Goal: Use online tool/utility: Utilize a website feature to perform a specific function

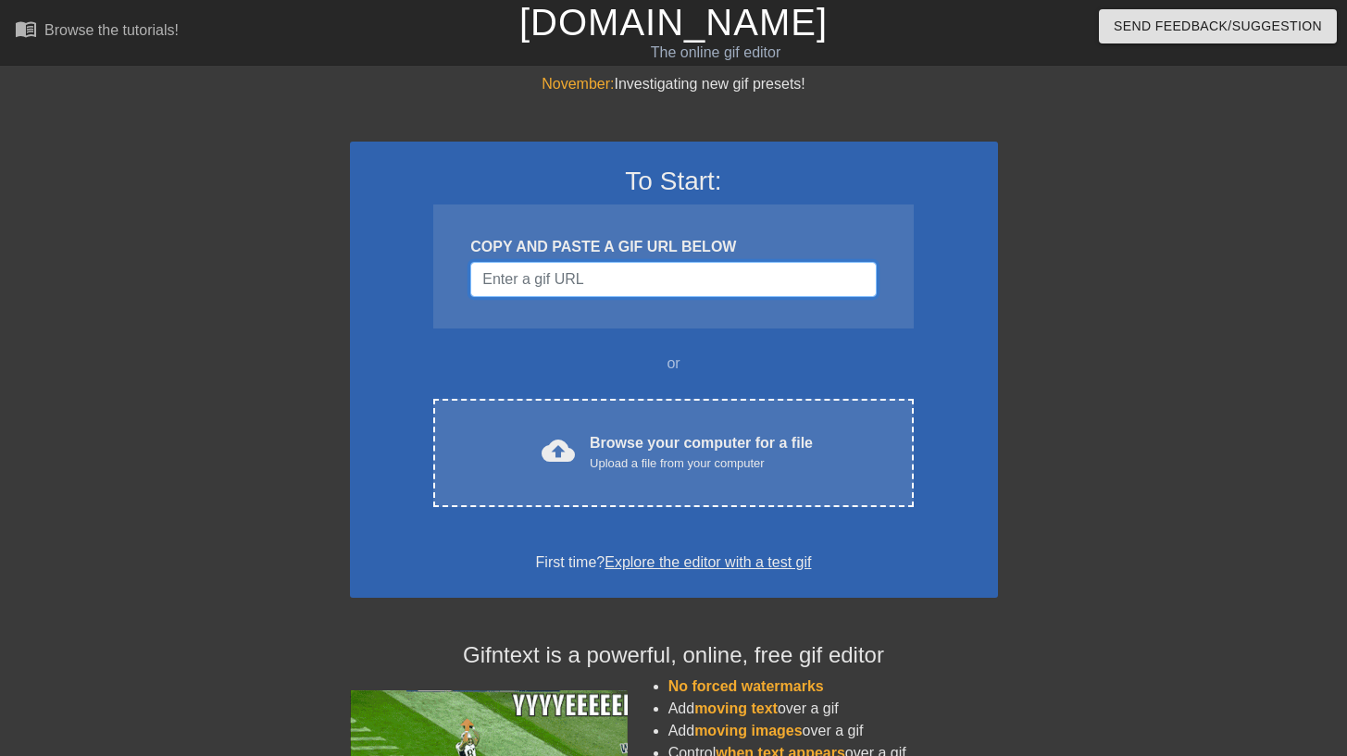
click at [586, 290] on input "Username" at bounding box center [672, 279] width 405 height 35
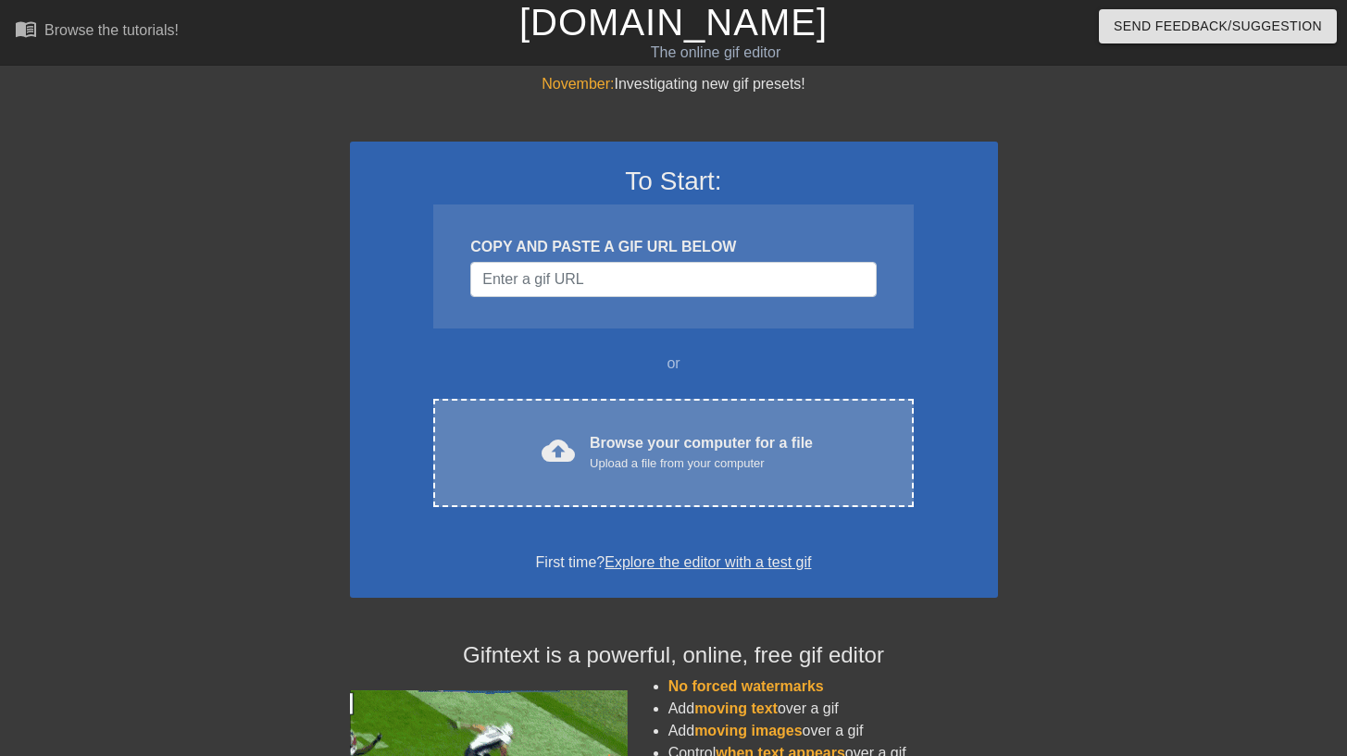
click at [610, 466] on div "Upload a file from your computer" at bounding box center [701, 463] width 223 height 19
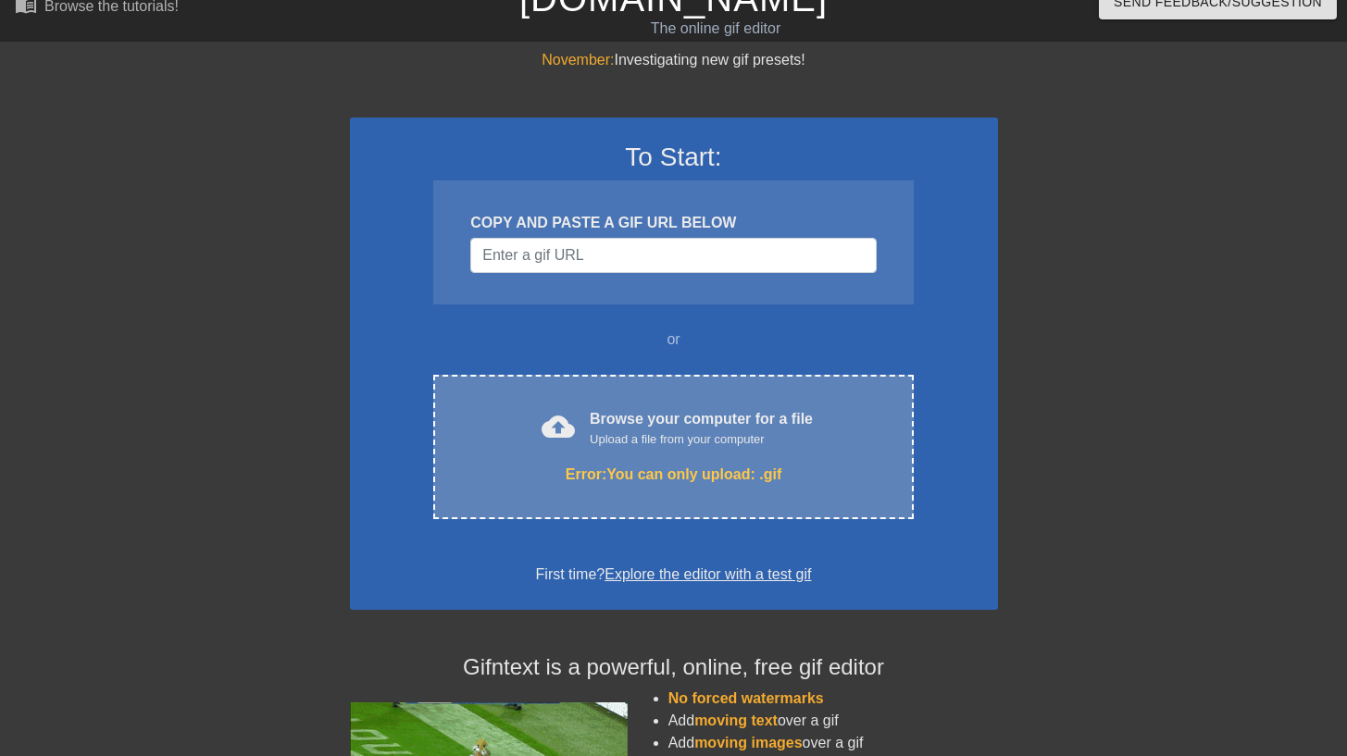
scroll to position [28, 0]
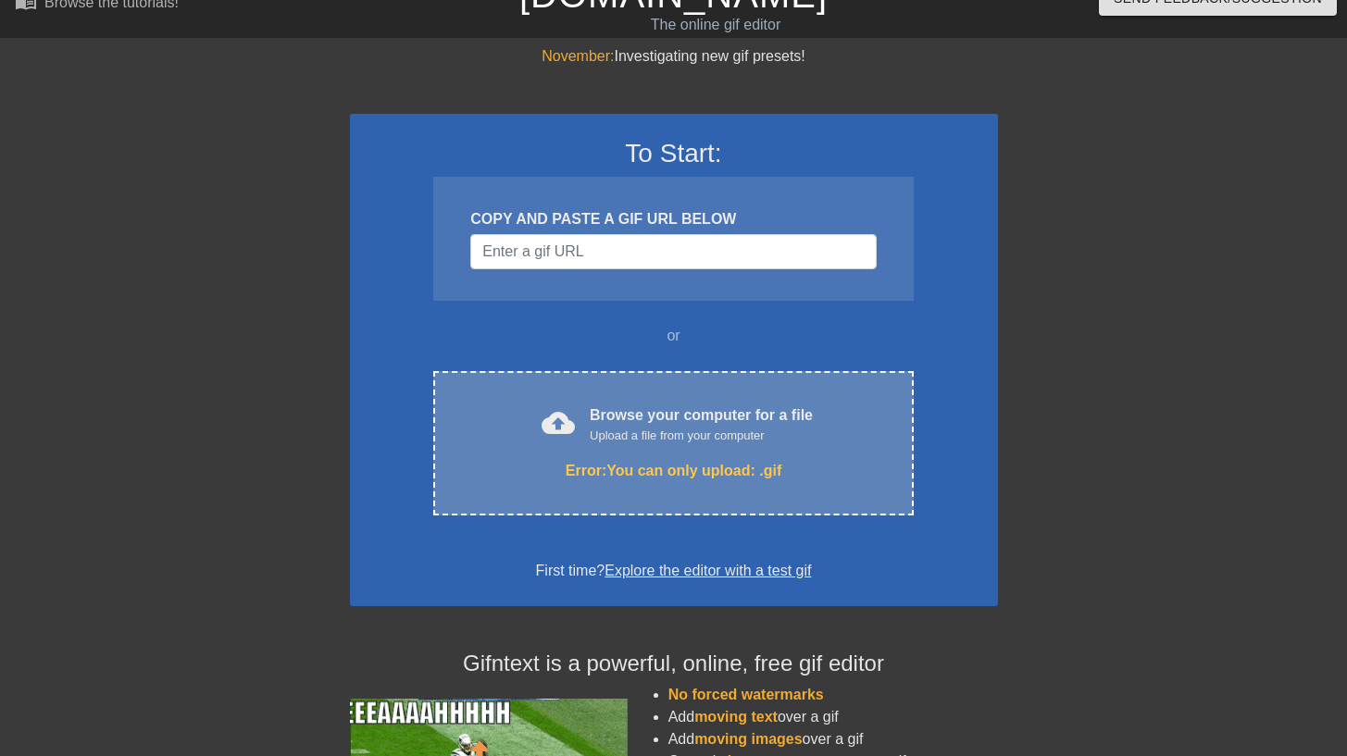
click at [789, 425] on div "Browse your computer for a file Upload a file from your computer" at bounding box center [701, 424] width 223 height 41
click at [668, 391] on div "cloud_upload Browse your computer for a file Upload a file from your computer E…" at bounding box center [672, 443] width 479 height 144
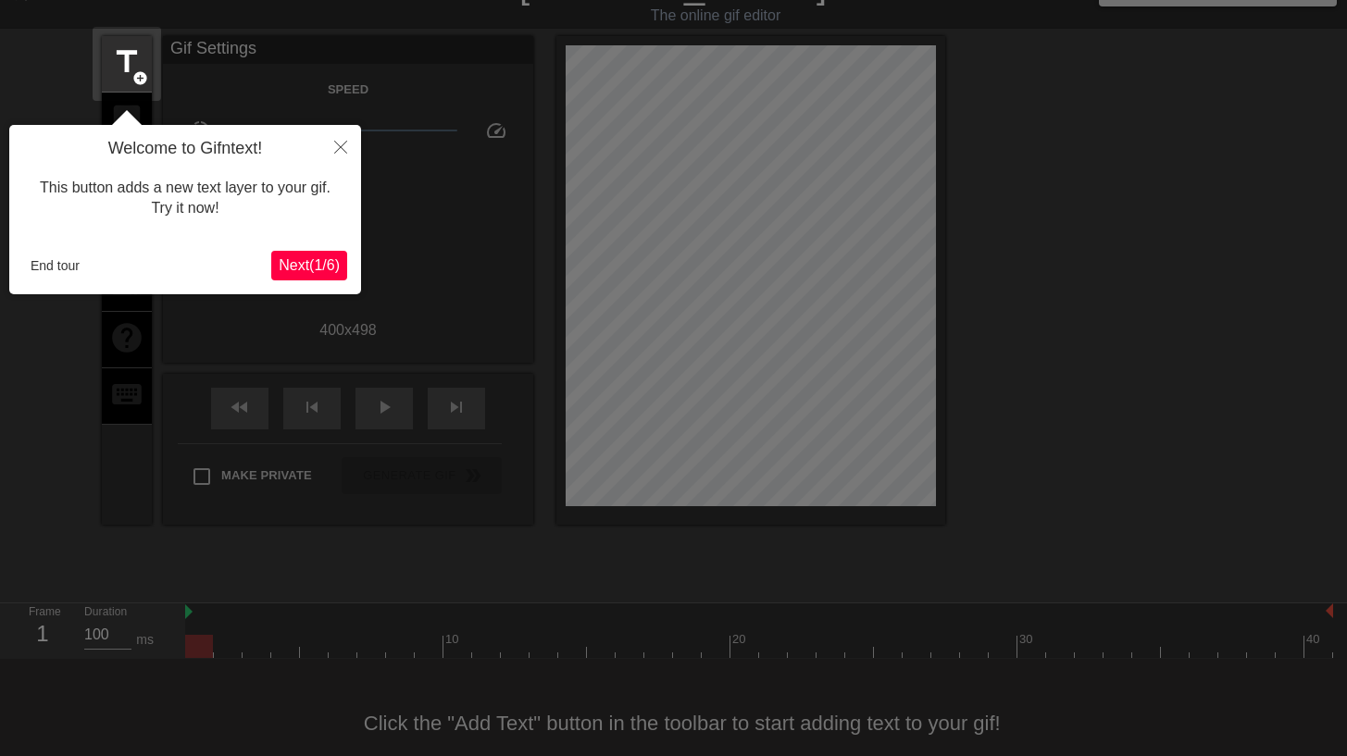
scroll to position [45, 0]
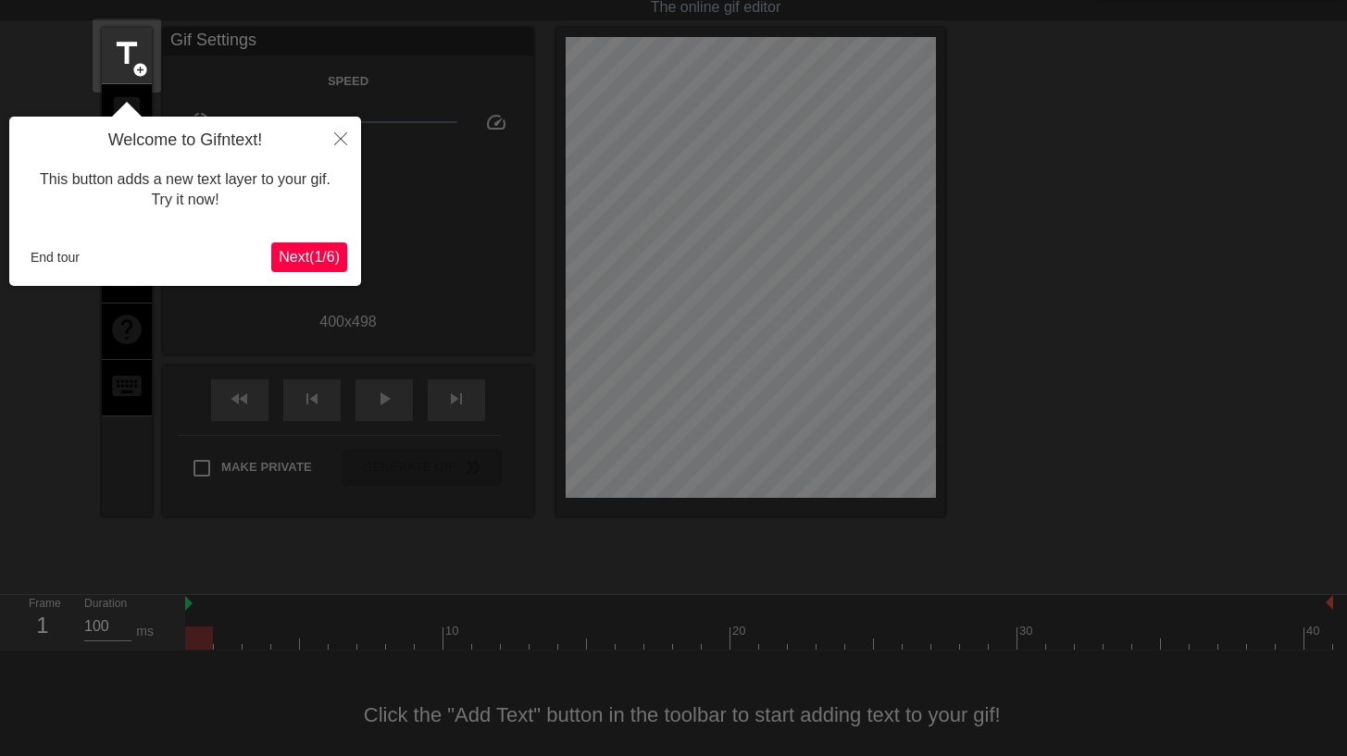
click at [297, 249] on span "Next ( 1 / 6 )" at bounding box center [309, 257] width 61 height 16
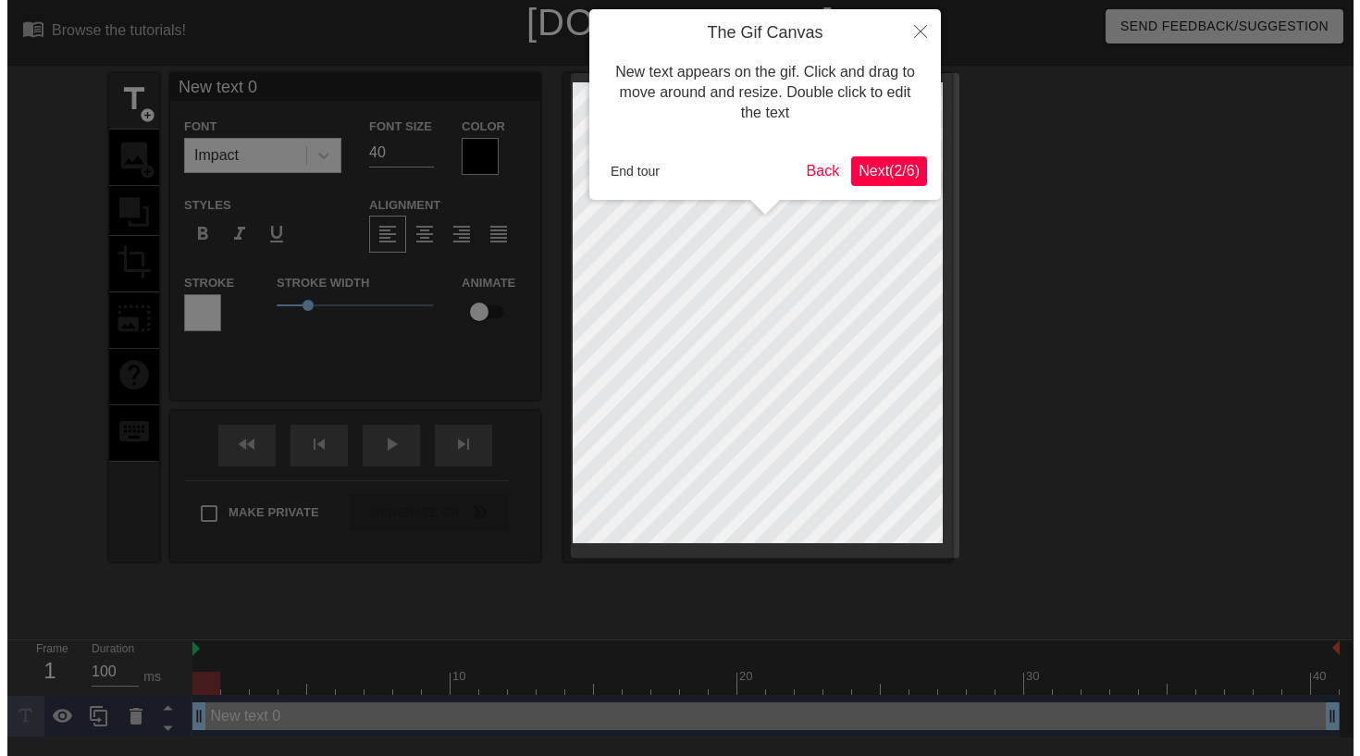
scroll to position [0, 0]
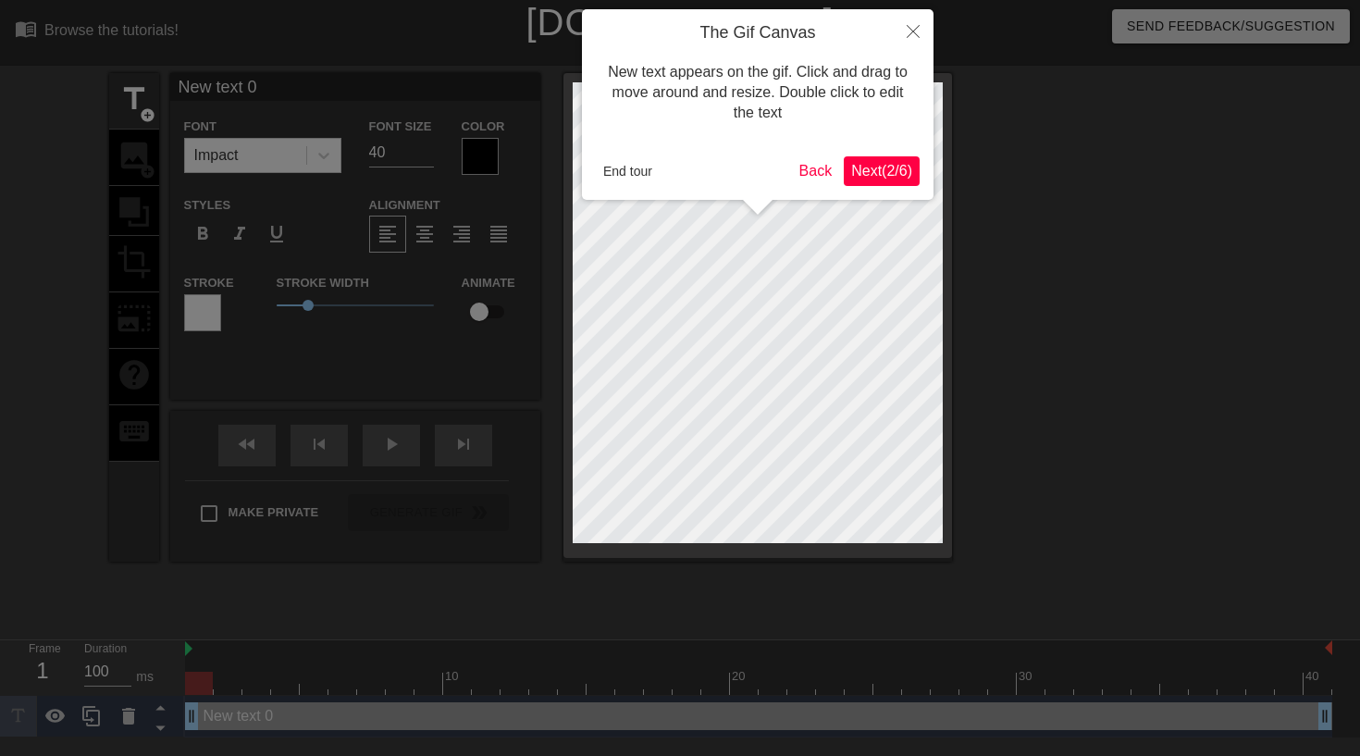
click at [297, 247] on div at bounding box center [680, 378] width 1360 height 756
click at [888, 175] on span "Next ( 2 / 6 )" at bounding box center [881, 171] width 61 height 16
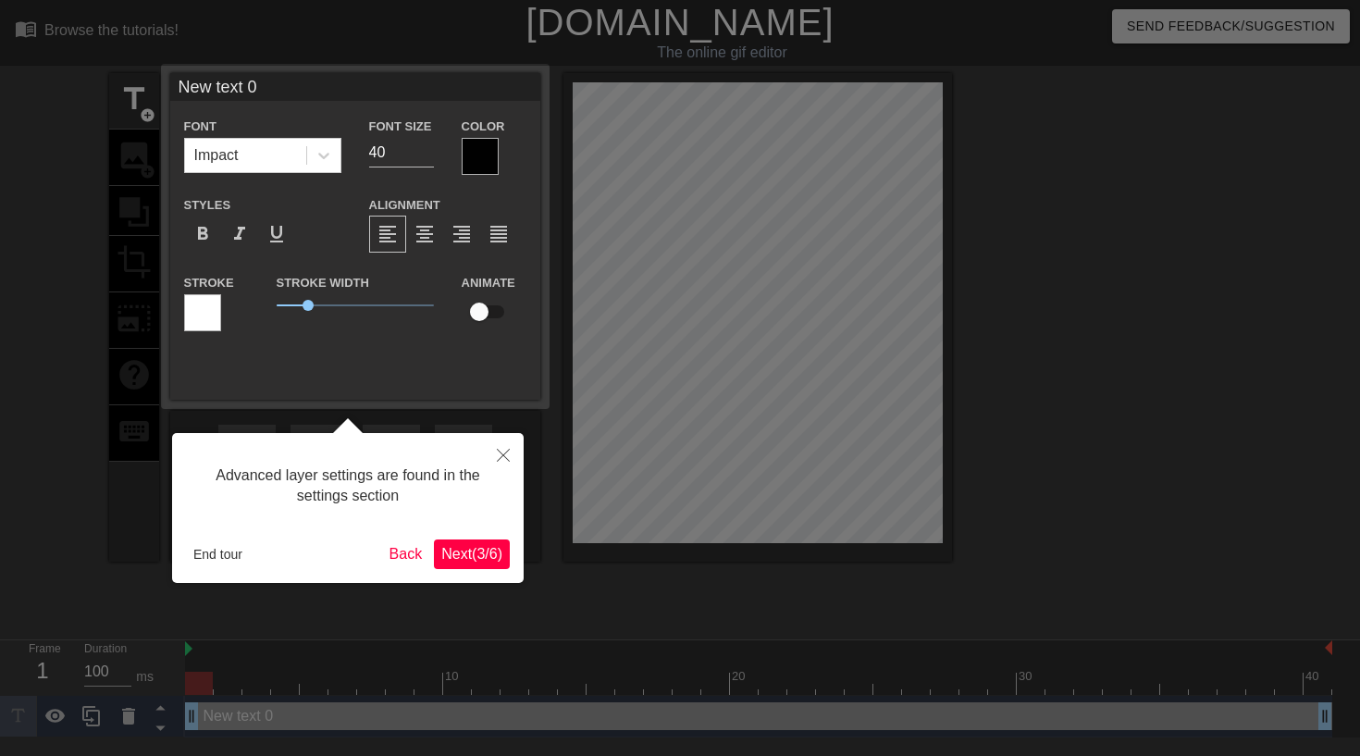
click at [888, 175] on div at bounding box center [680, 378] width 1360 height 756
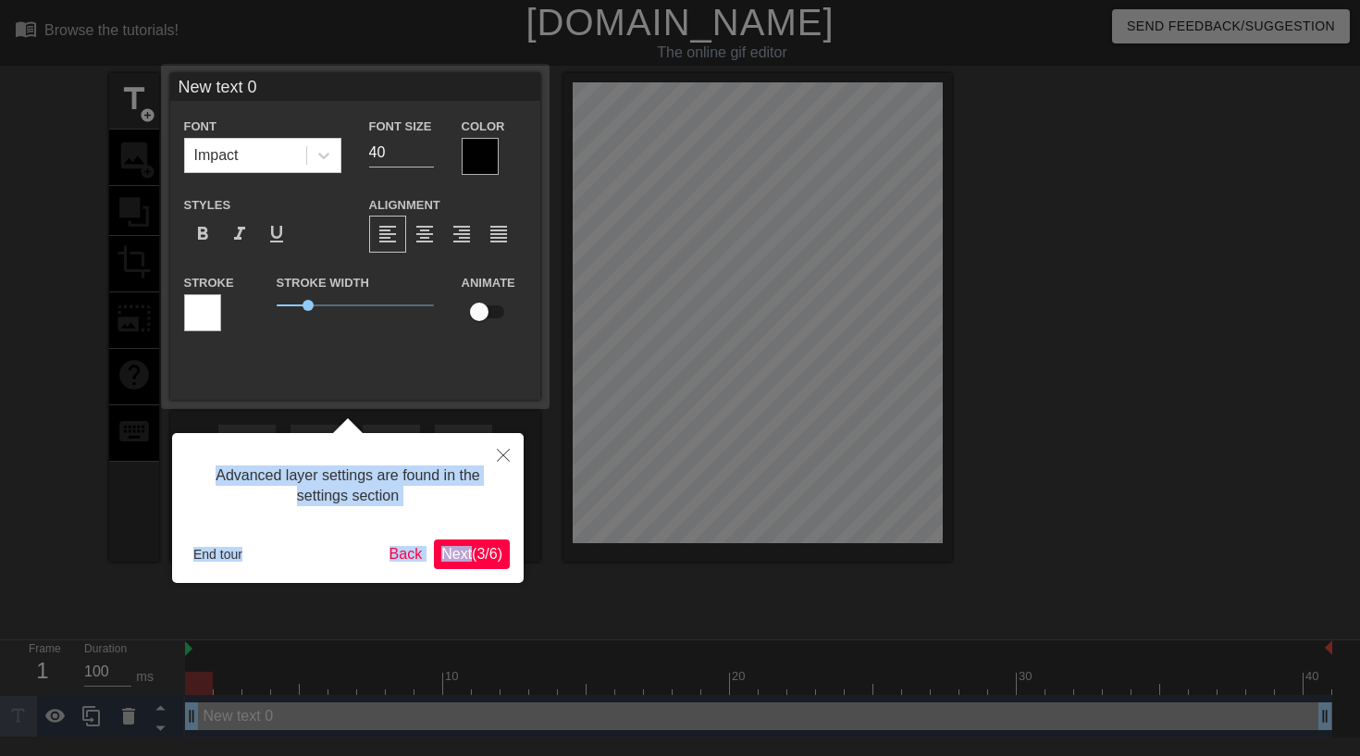
drag, startPoint x: 751, startPoint y: 291, endPoint x: 464, endPoint y: 549, distance: 386.7
click at [464, 549] on body "menu_book Browse the tutorials! [DOMAIN_NAME] The online gif editor Send Feedba…" at bounding box center [680, 369] width 1360 height 738
click at [499, 452] on icon "Close" at bounding box center [503, 455] width 13 height 13
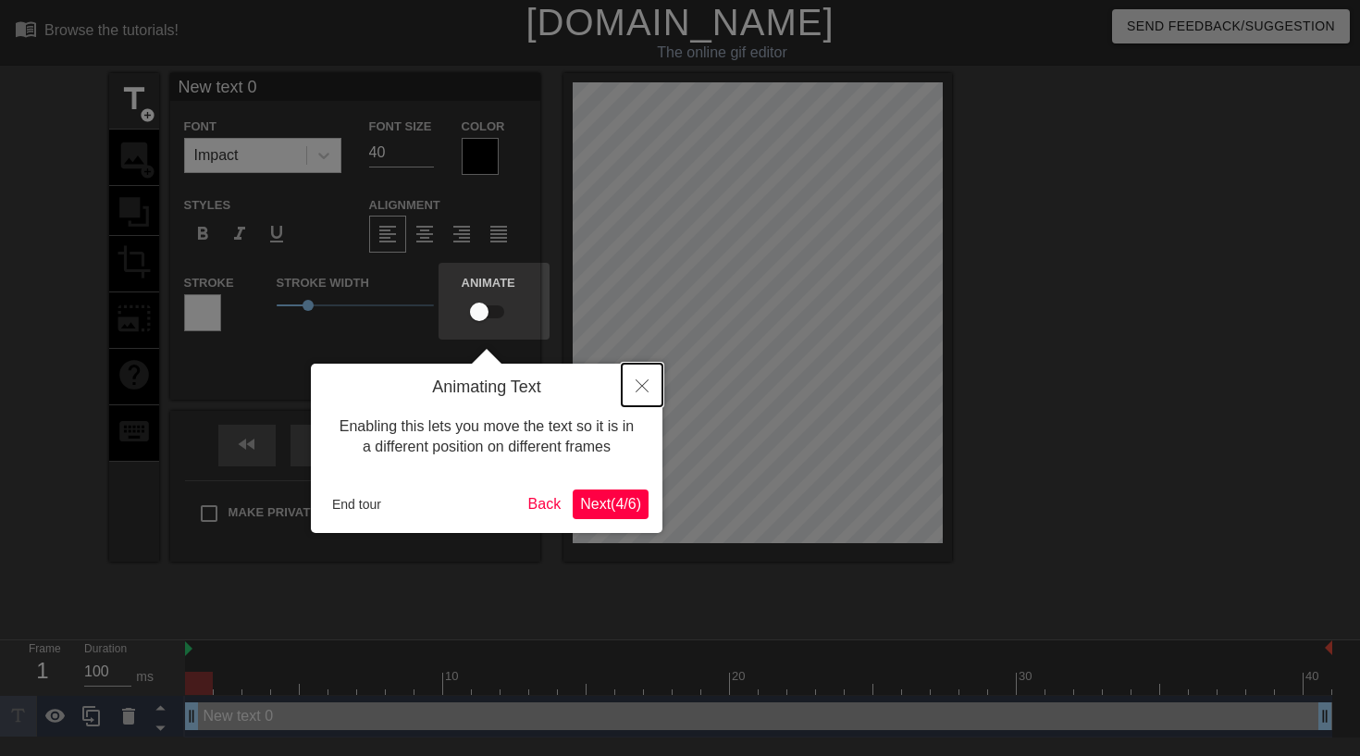
click at [640, 392] on button "Close" at bounding box center [642, 385] width 41 height 43
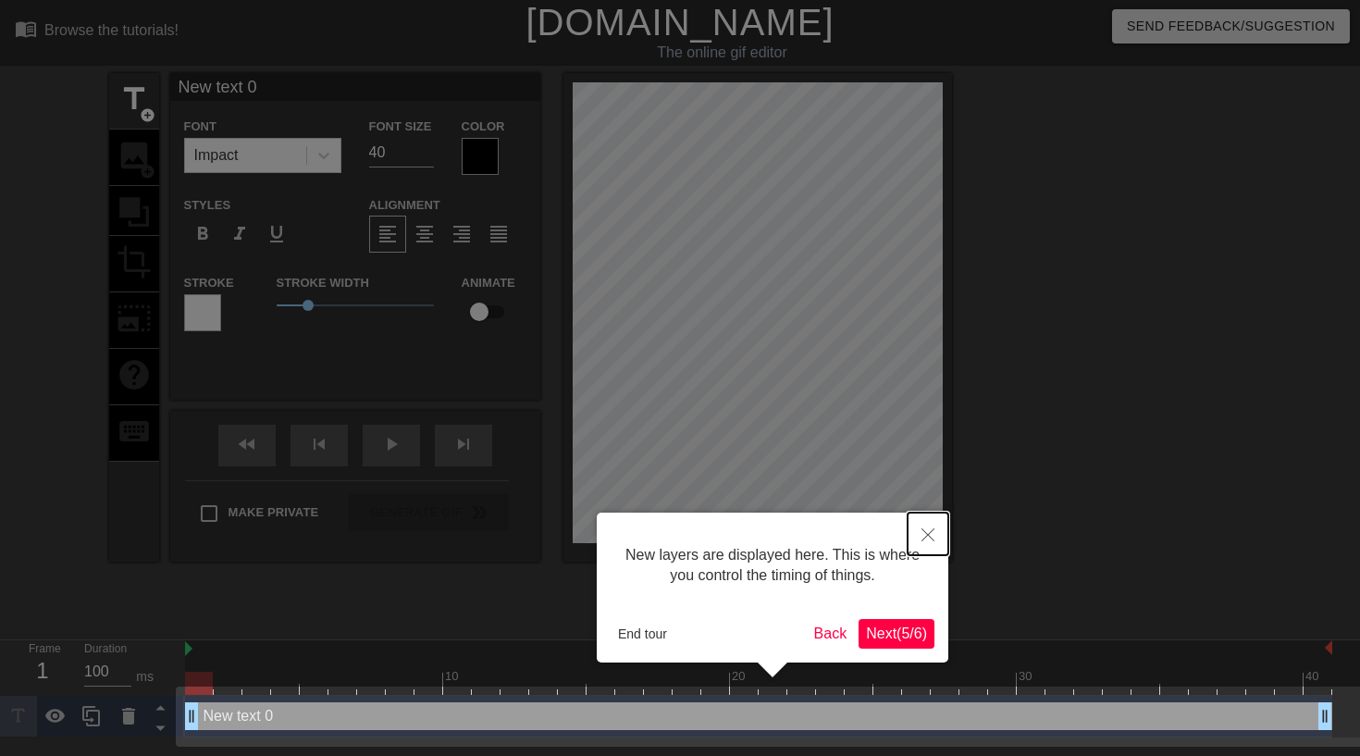
click at [930, 540] on icon "Close" at bounding box center [928, 534] width 13 height 13
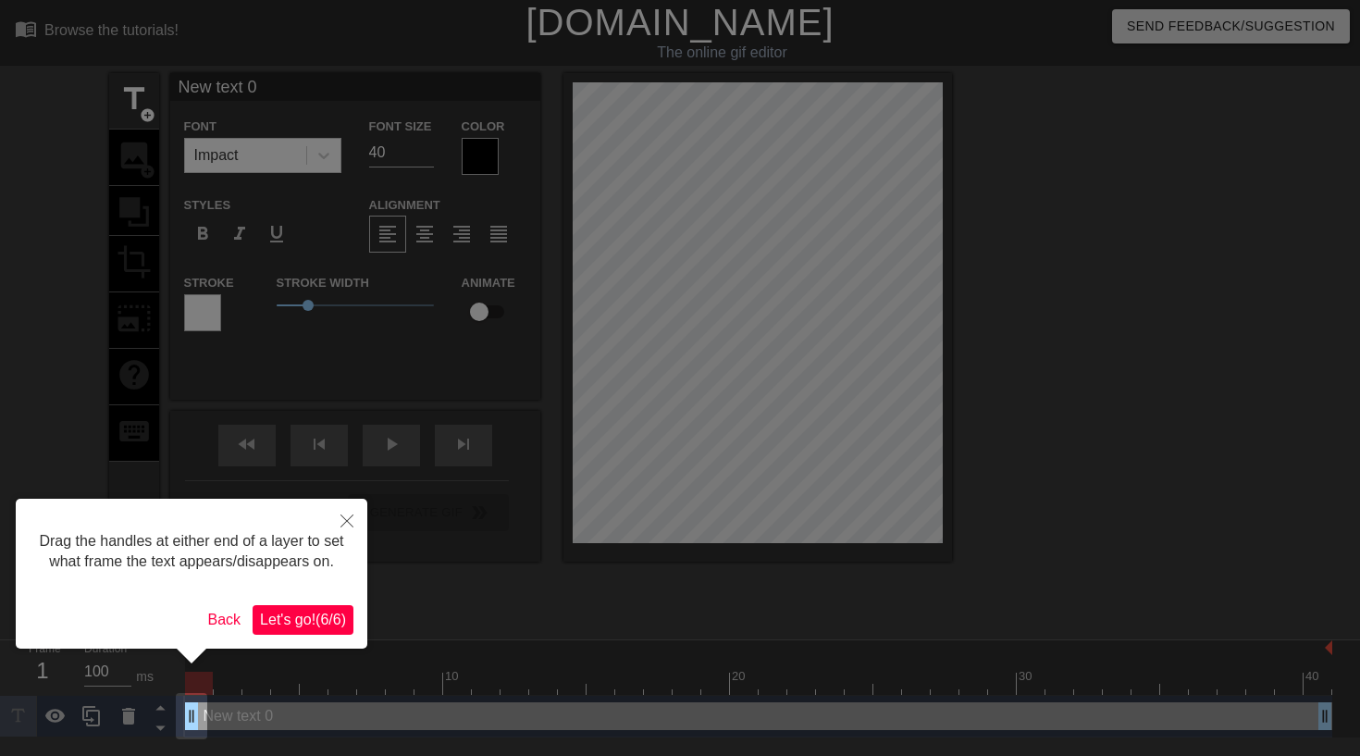
click at [758, 326] on div at bounding box center [680, 378] width 1360 height 756
click at [348, 521] on icon "Close" at bounding box center [347, 521] width 13 height 13
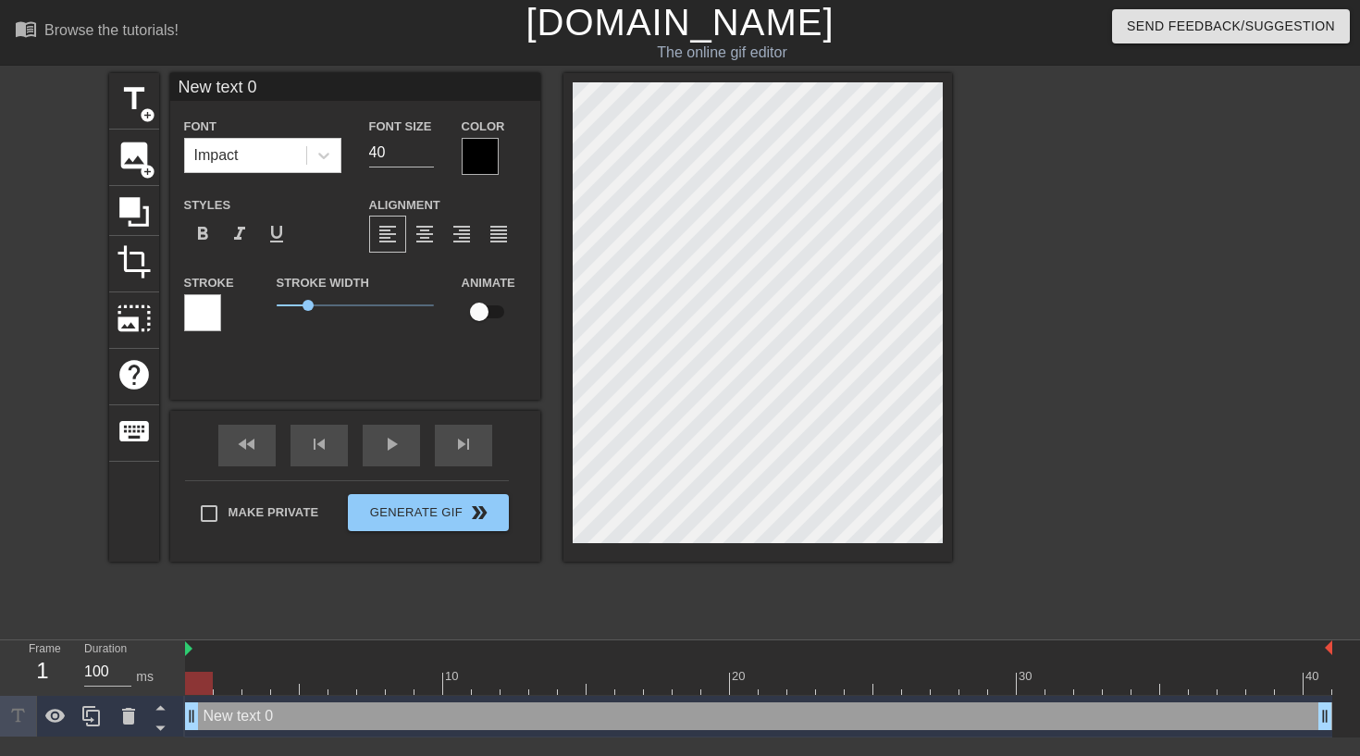
scroll to position [3, 5]
type input "B"
type textarea "B"
type input "Bi"
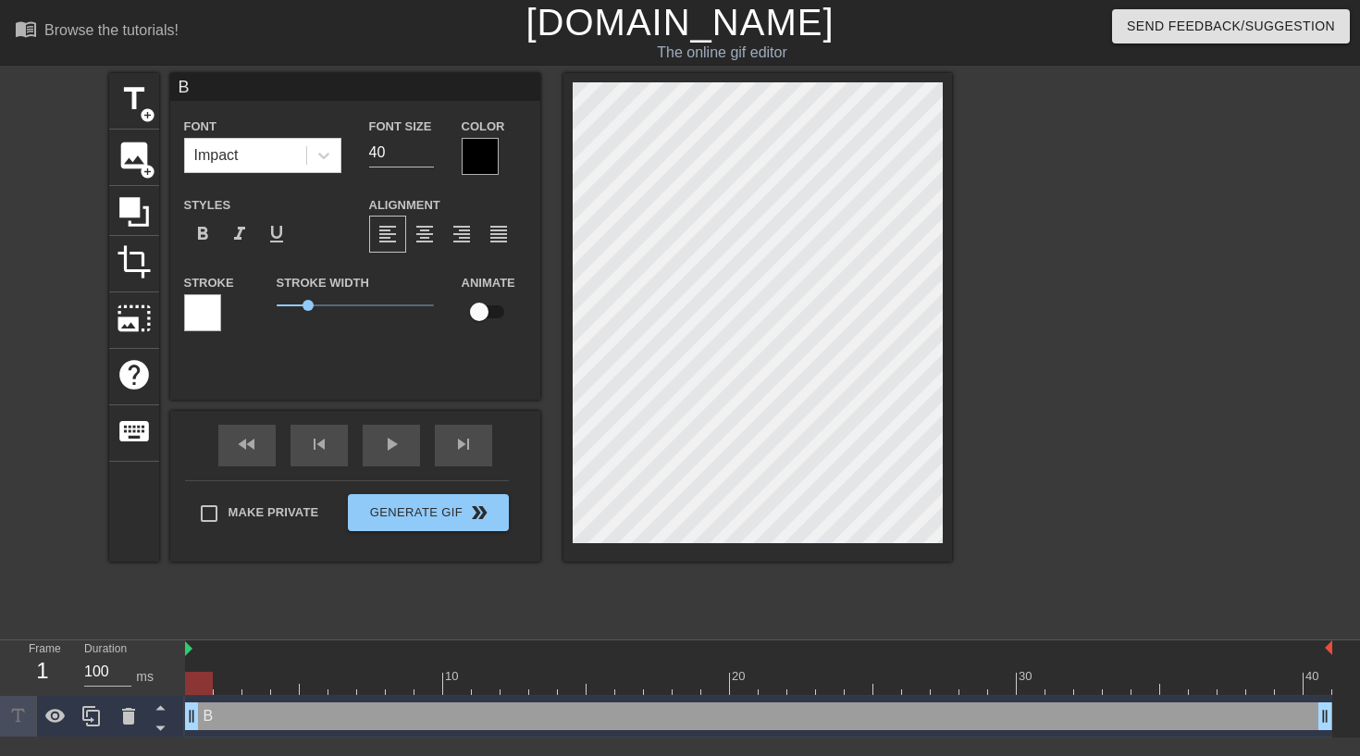
type textarea "Bi"
type input "Bit"
type textarea "Bit"
type input "Bite"
type textarea "Bite"
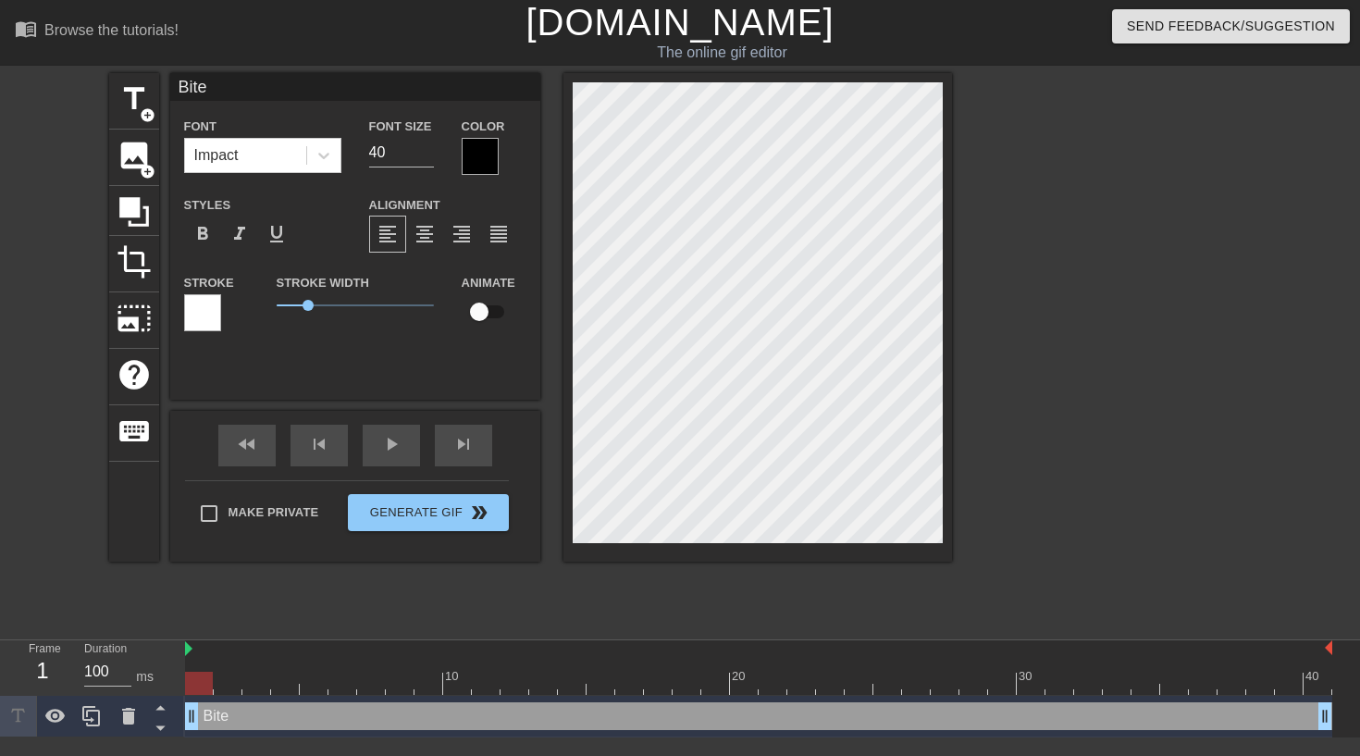
type input "Bite"
type textarea "Bite"
type input "Bite a"
type textarea "Bite a"
type input "Bite as"
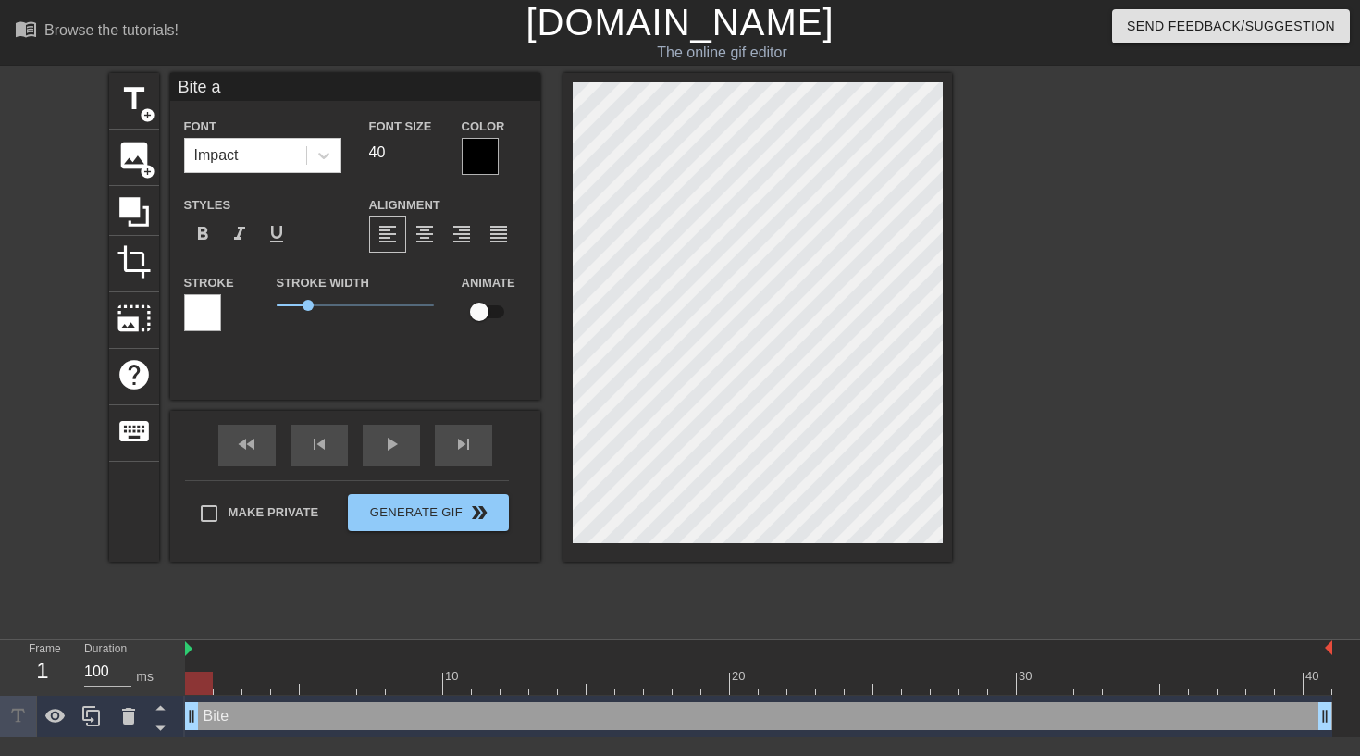
type textarea "Bite as"
type input "Bite as"
type textarea "Bite as"
type input "Bite as s"
type textarea "Bite as s"
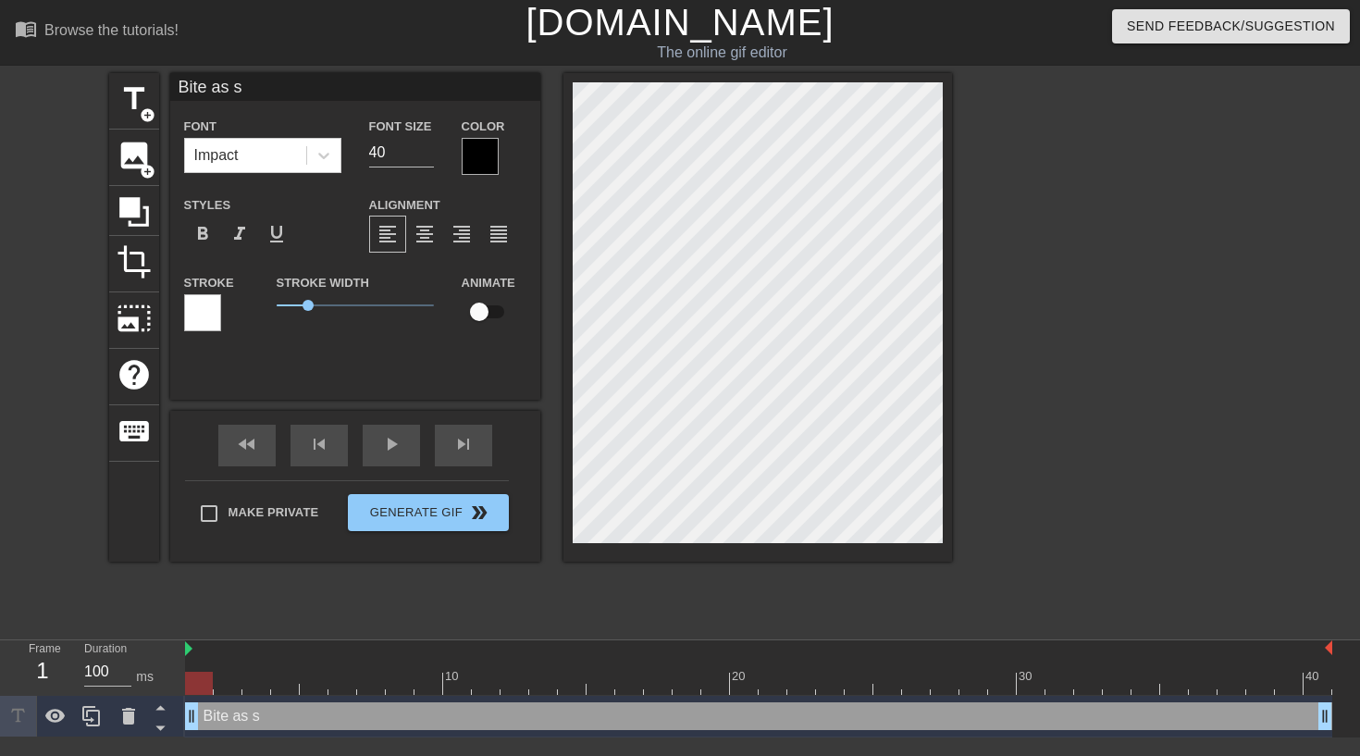
type input "Bite as so"
type textarea "Bite as so"
type input "Bite as soo"
type textarea "Bite as soo"
type input "Bite as soon"
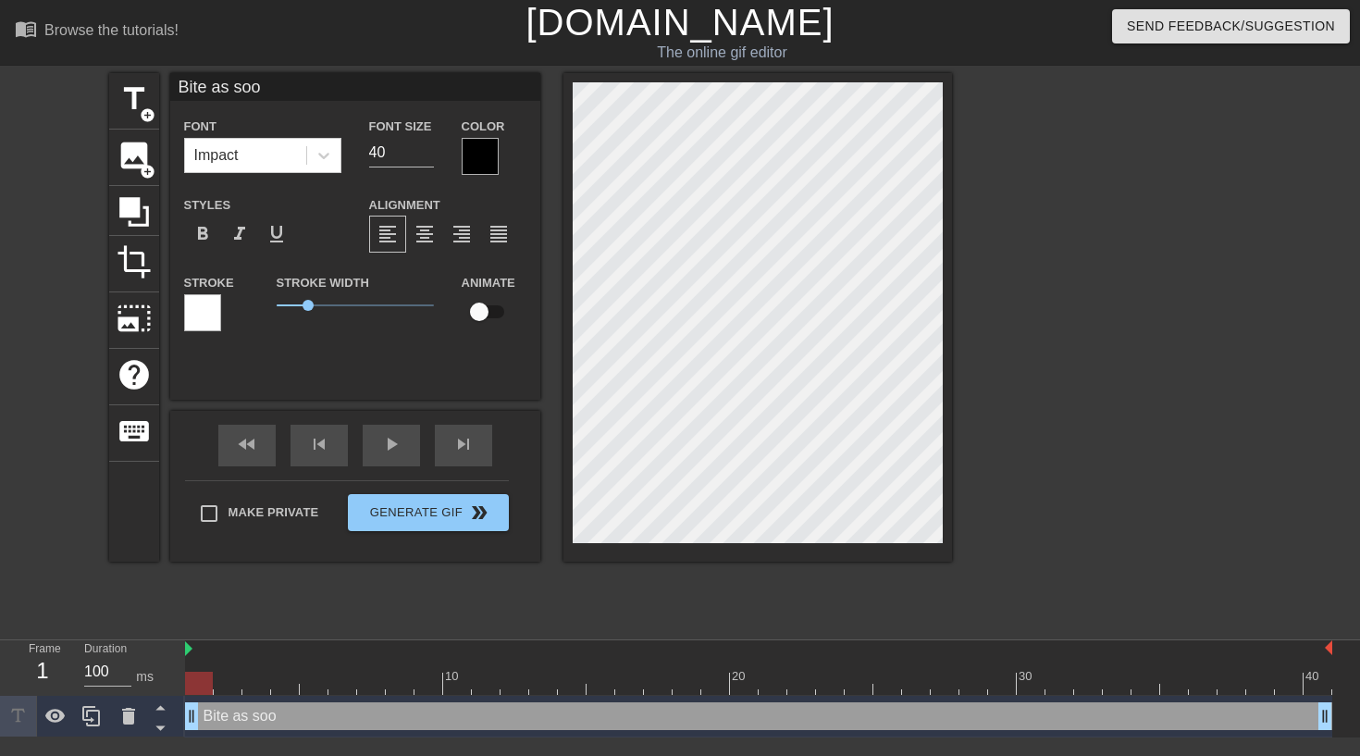
type textarea "Bite as soon"
type input "Bite as soon"
type textarea "Bite as soon"
type input "Bite as soon a"
type textarea "Bite as soon a"
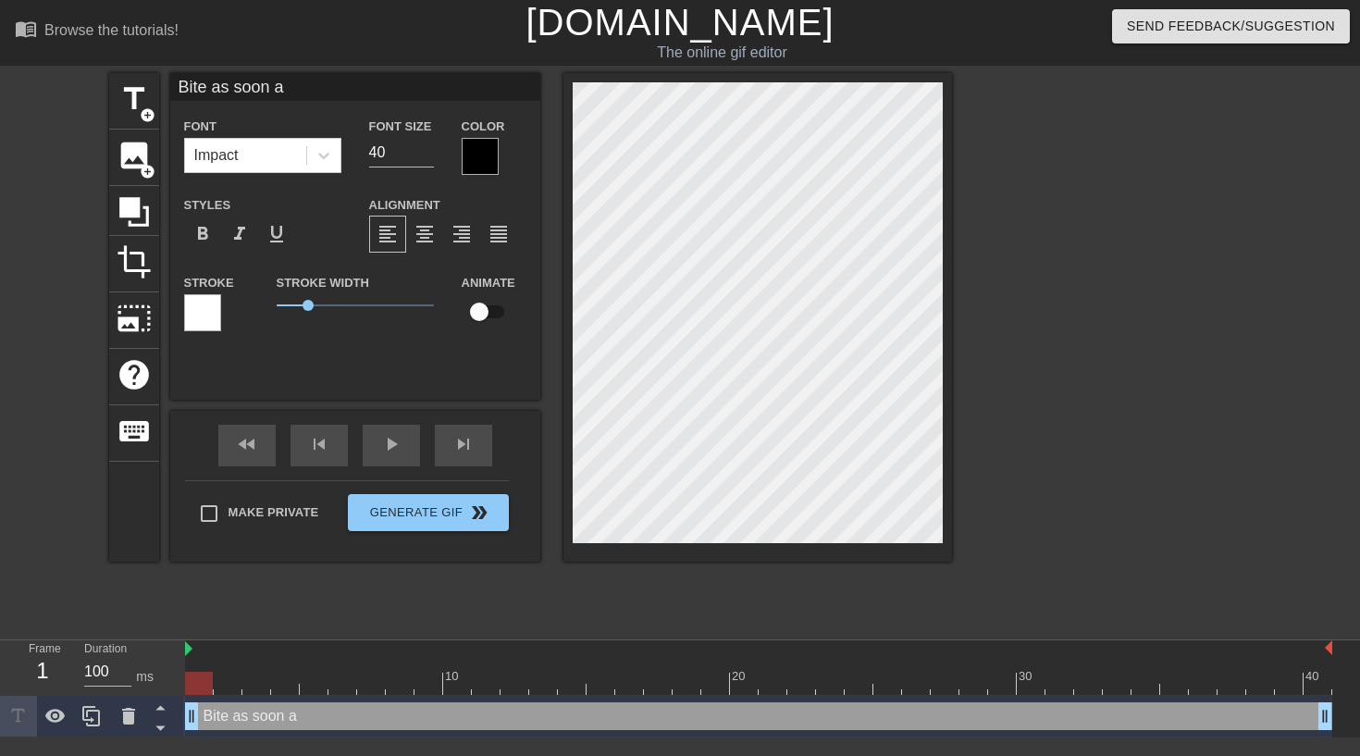
type input "Bite as soon as"
type textarea "Bite as soon as"
type input "Bite as soon as"
type textarea "Bite as soon as"
type input "Bite as soon as s"
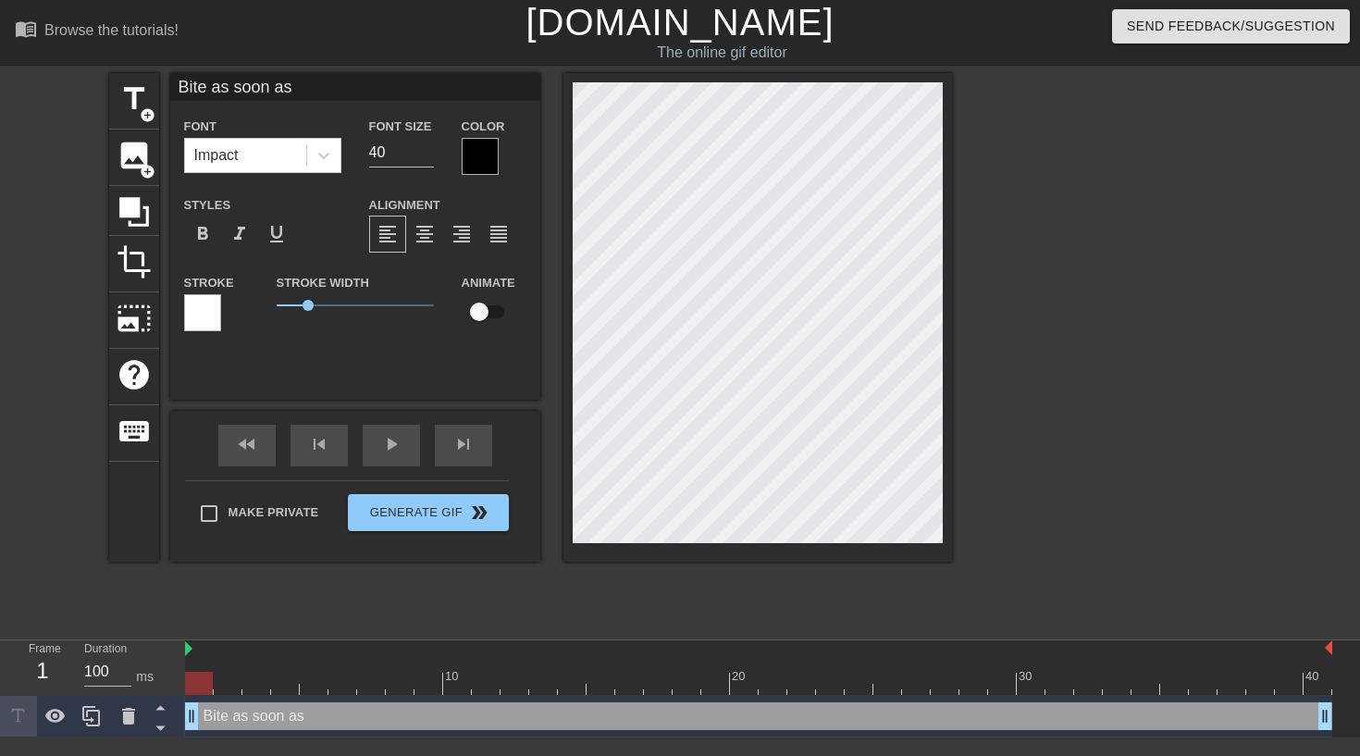
type textarea "Bite as soon as s"
type input "Bite as soon as so"
type textarea "Bite as soon as so"
type input "Bite as soon as som"
type textarea "Bite as soon as som"
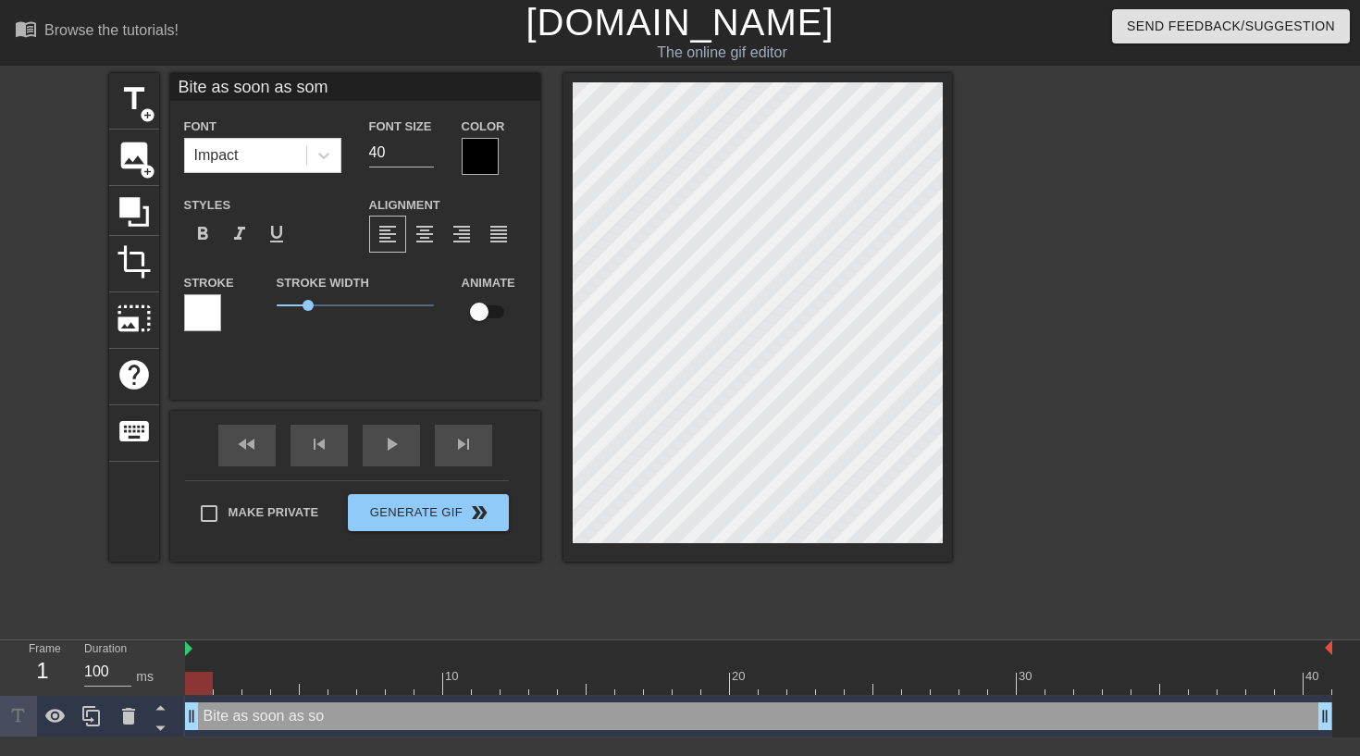
type input "Bite as soon as some"
type textarea "Bite as soon as some"
type input "Bite as soon as someo"
type textarea "Bite as soon as someo"
type input "Bite as soon as someon"
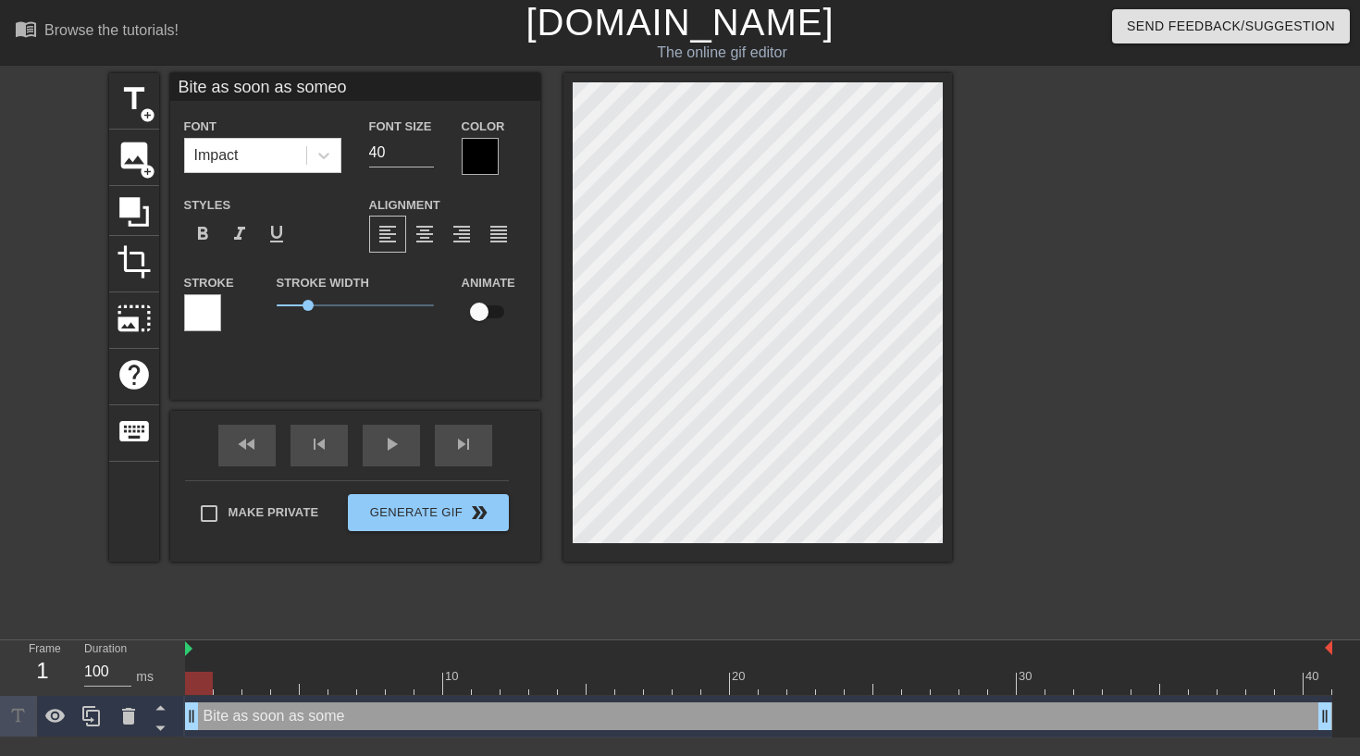
type textarea "Bite as soon as someon"
type input "Bite as soon as someone"
type textarea "Bite as soon as someone"
type input "Bite as soon as someone"
type textarea "Bite as soon as someone"
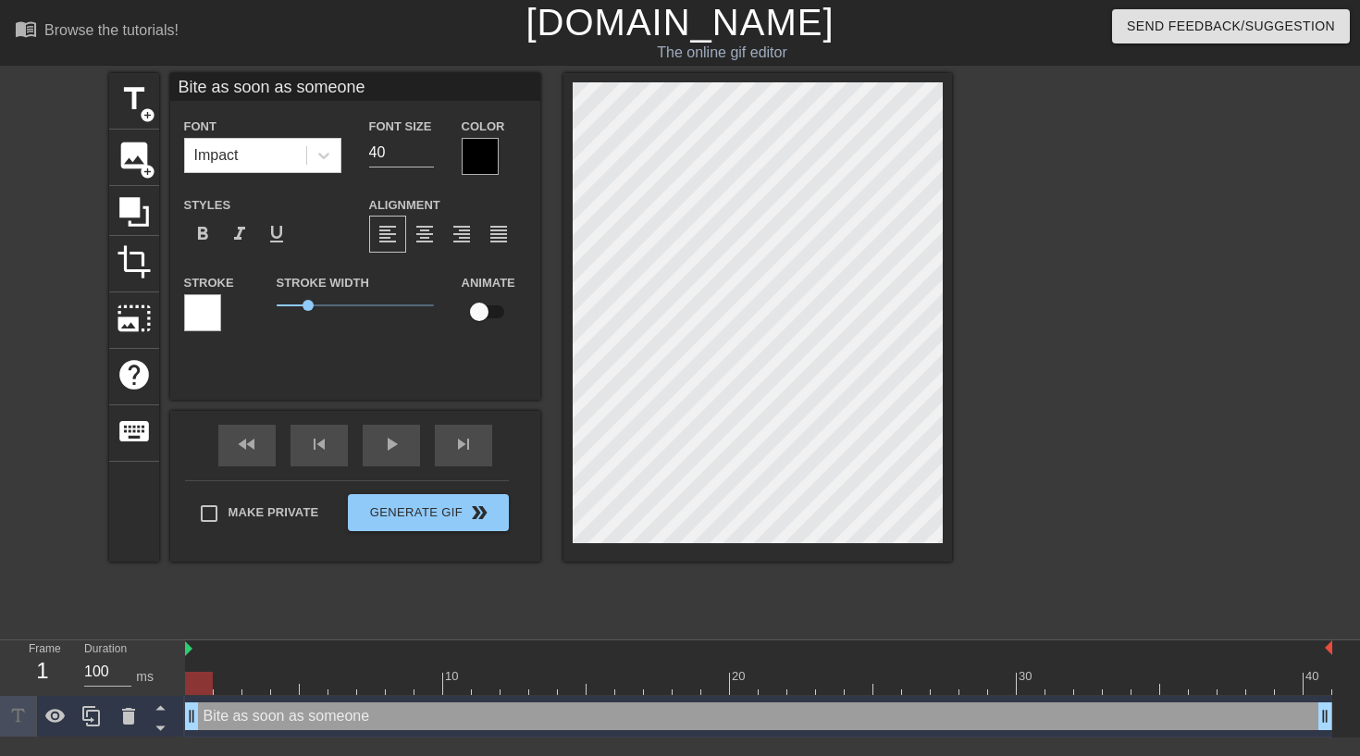
type input "Bite as soon as someone b"
type textarea "Bite as soon as someone b"
type input "Bite as soon as someone bu"
type textarea "Bite as soon as someone bu"
type input "Bite as soon as someone buy"
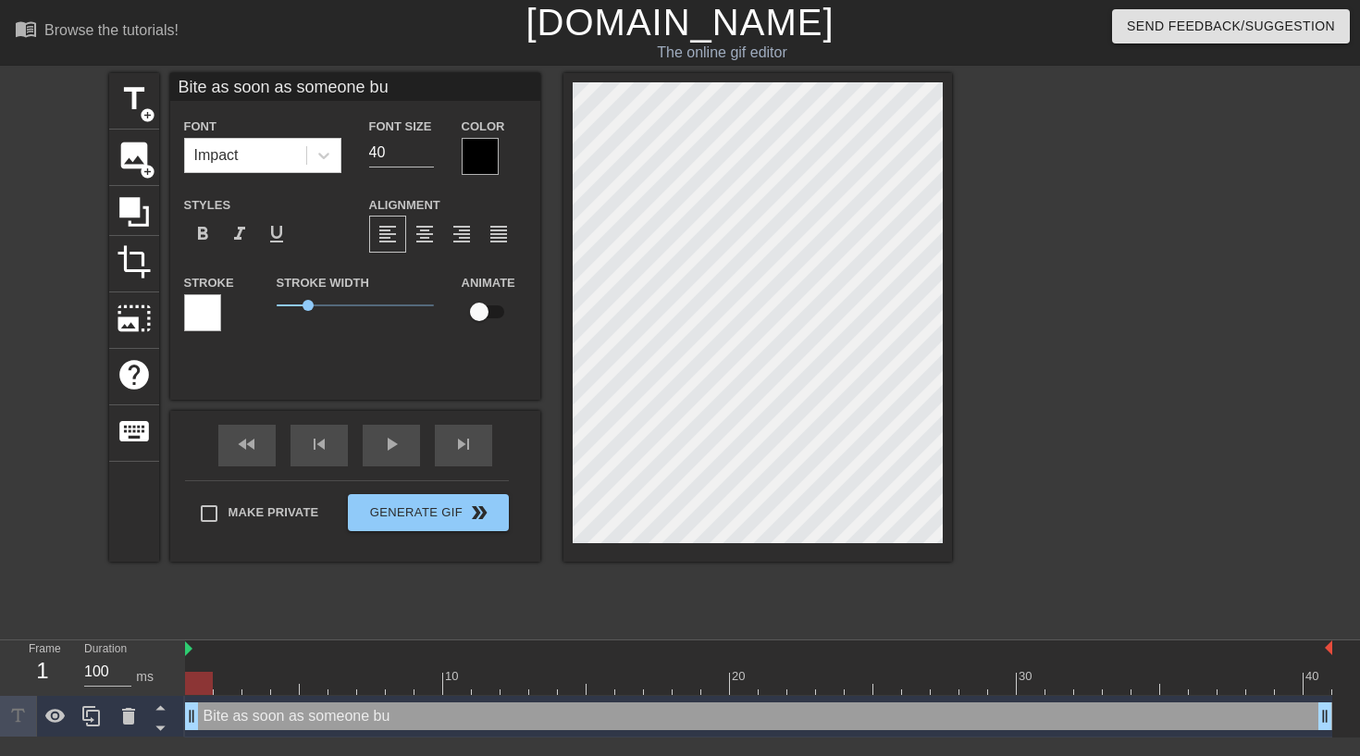
type textarea "Bite as soon as someone buy"
type input "Bite as soon as someone buys"
type textarea "Bite as soon as someone buys"
type input "Bite as soon as someone buys"
type textarea "Bite as soon as someone buys"
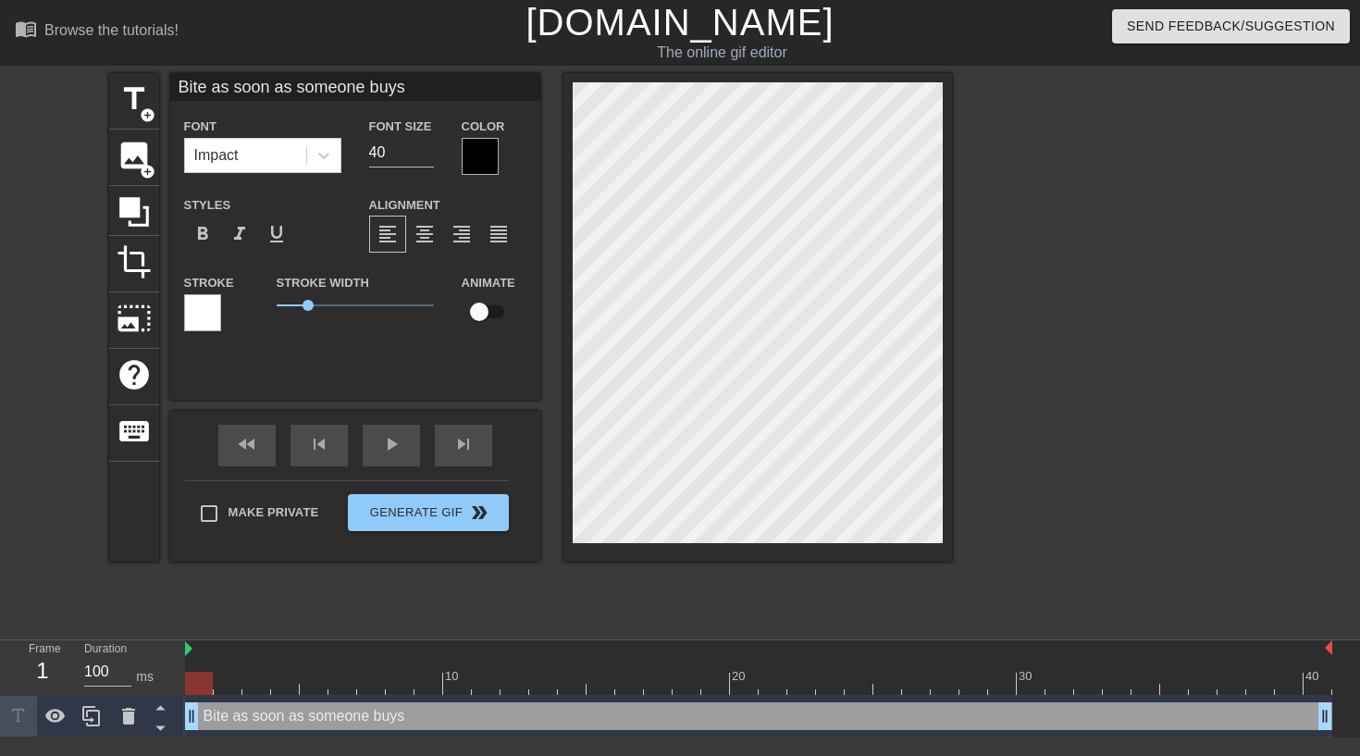
type input "Bite as soon as someone buys b"
type textarea "Bite as soon as someone buys b"
type input "Bite as soon as someone buys bo"
type textarea "Bite as soon as someone buys bo"
type input "Bite as soon as someone buys bot"
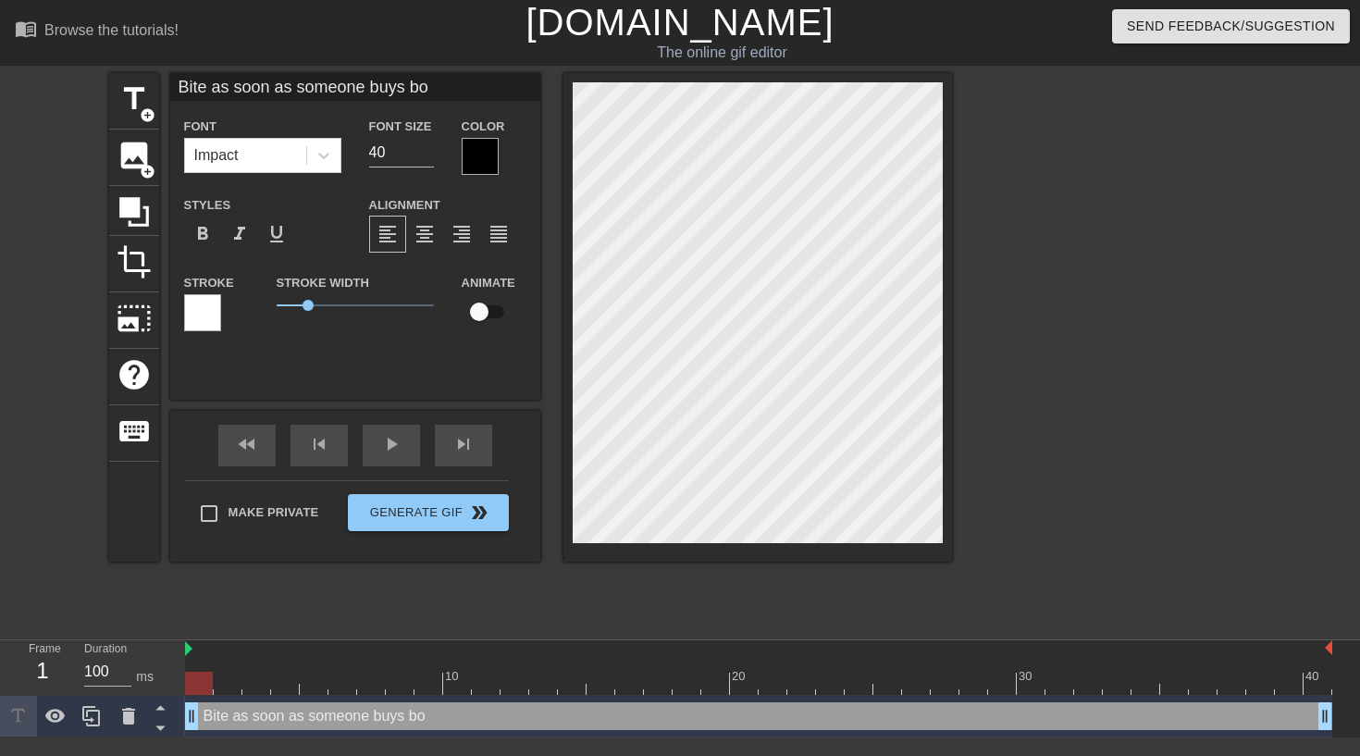
type textarea "Bite as soon as someone buys bot"
type input "Bite as soon as someone buys bots"
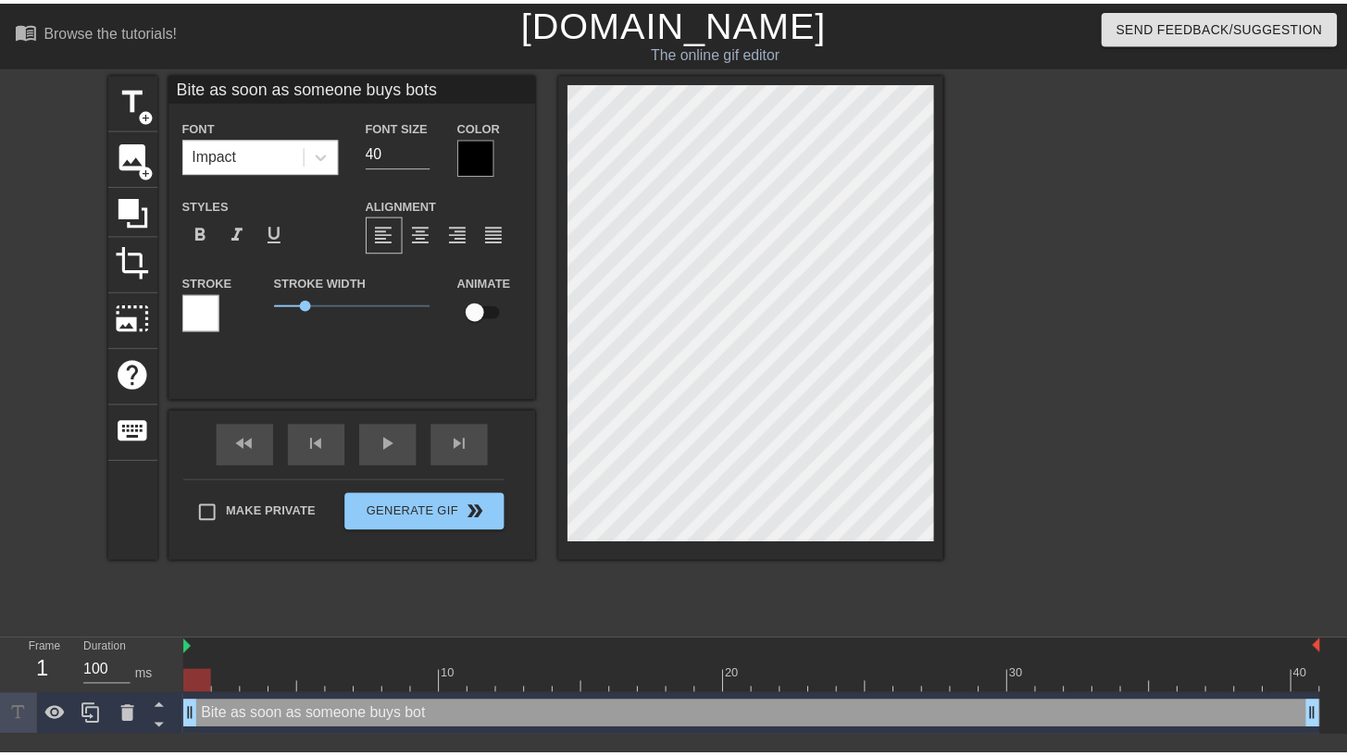
scroll to position [3, 17]
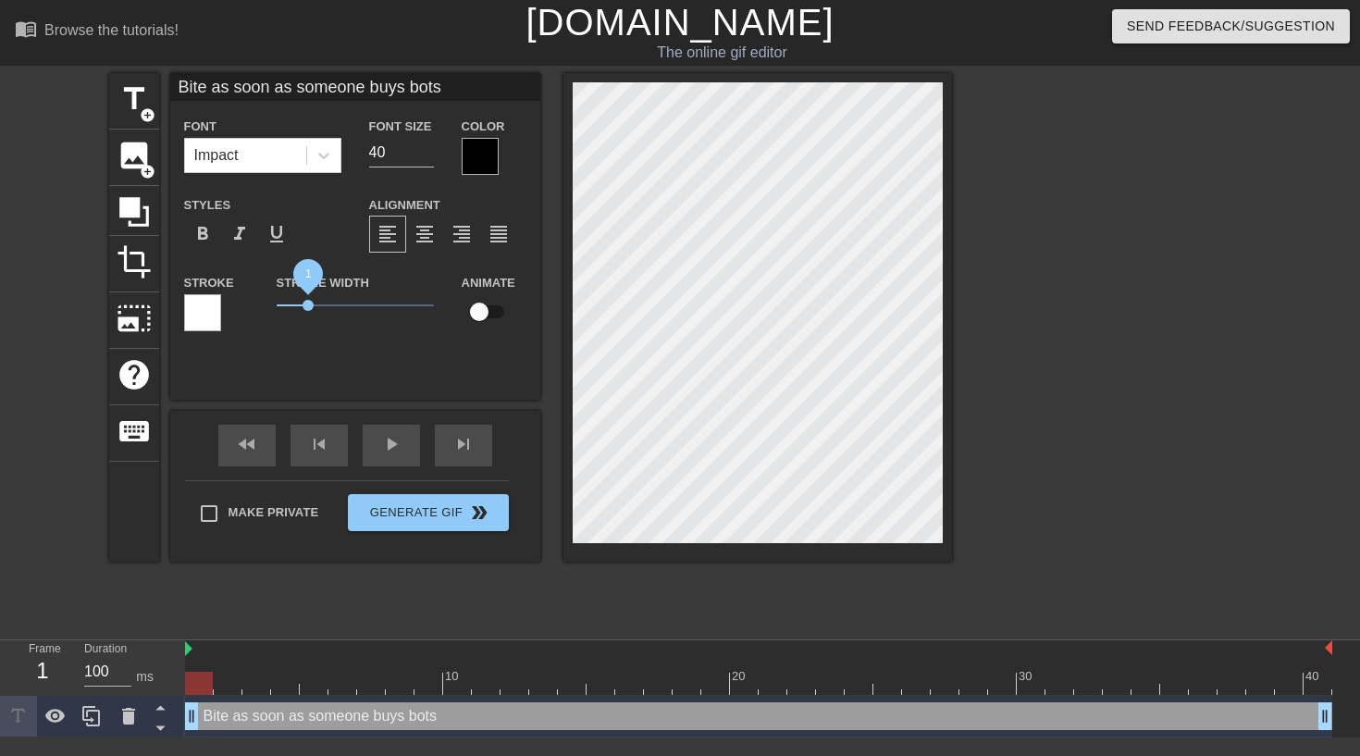
type textarea "Bite as soon as someone buys bots"
click at [306, 312] on span "1" at bounding box center [355, 305] width 157 height 22
click at [475, 165] on div at bounding box center [480, 156] width 37 height 37
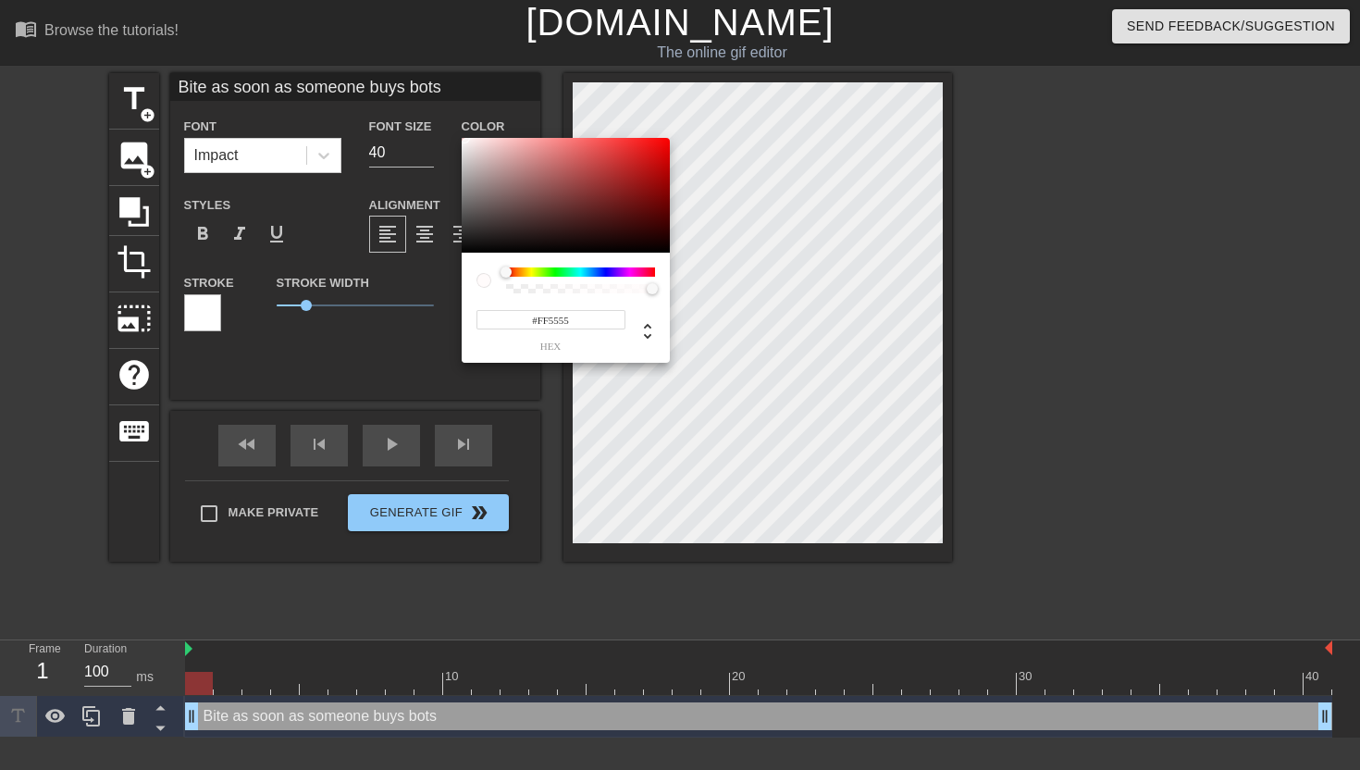
type input "#FFFFFF"
drag, startPoint x: 488, startPoint y: 221, endPoint x: 444, endPoint y: 86, distance: 141.9
click at [444, 86] on div "#FFFFFF hex" at bounding box center [680, 385] width 1360 height 770
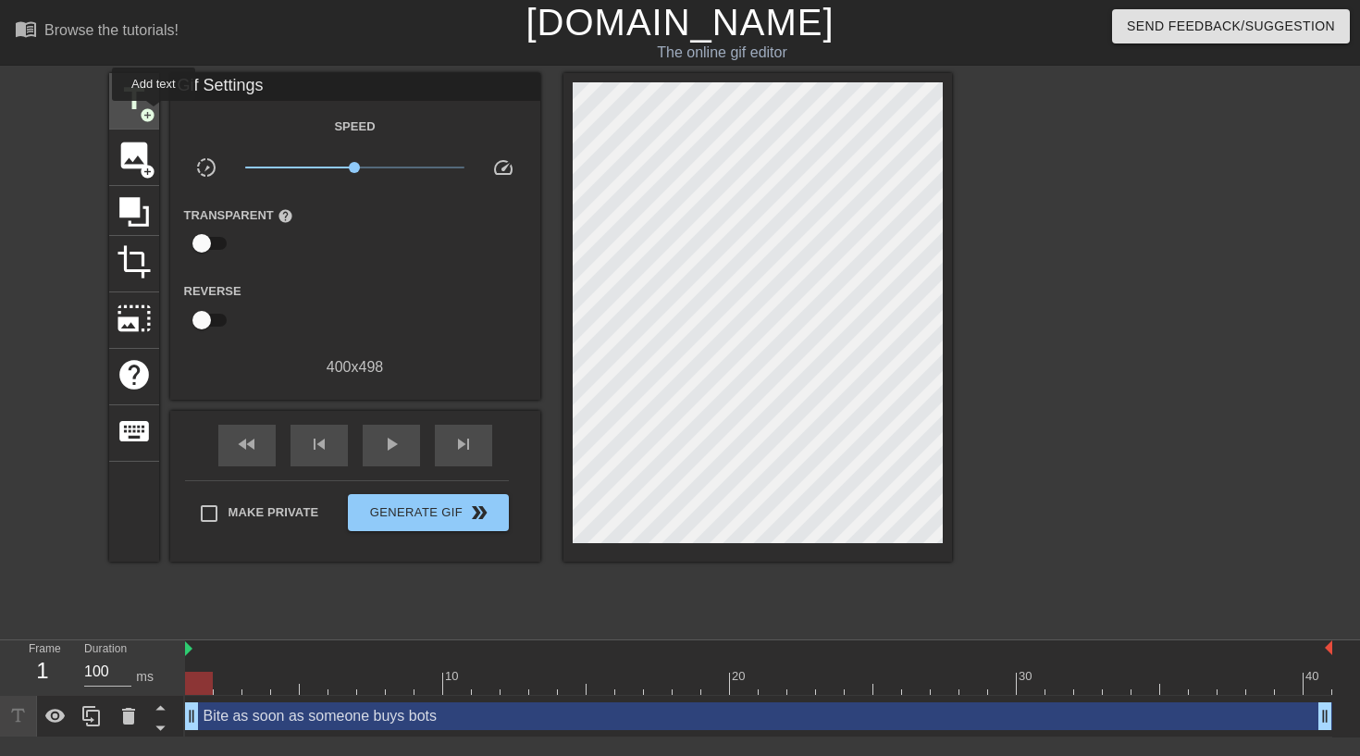
click at [155, 114] on span "add_circle" at bounding box center [148, 115] width 16 height 16
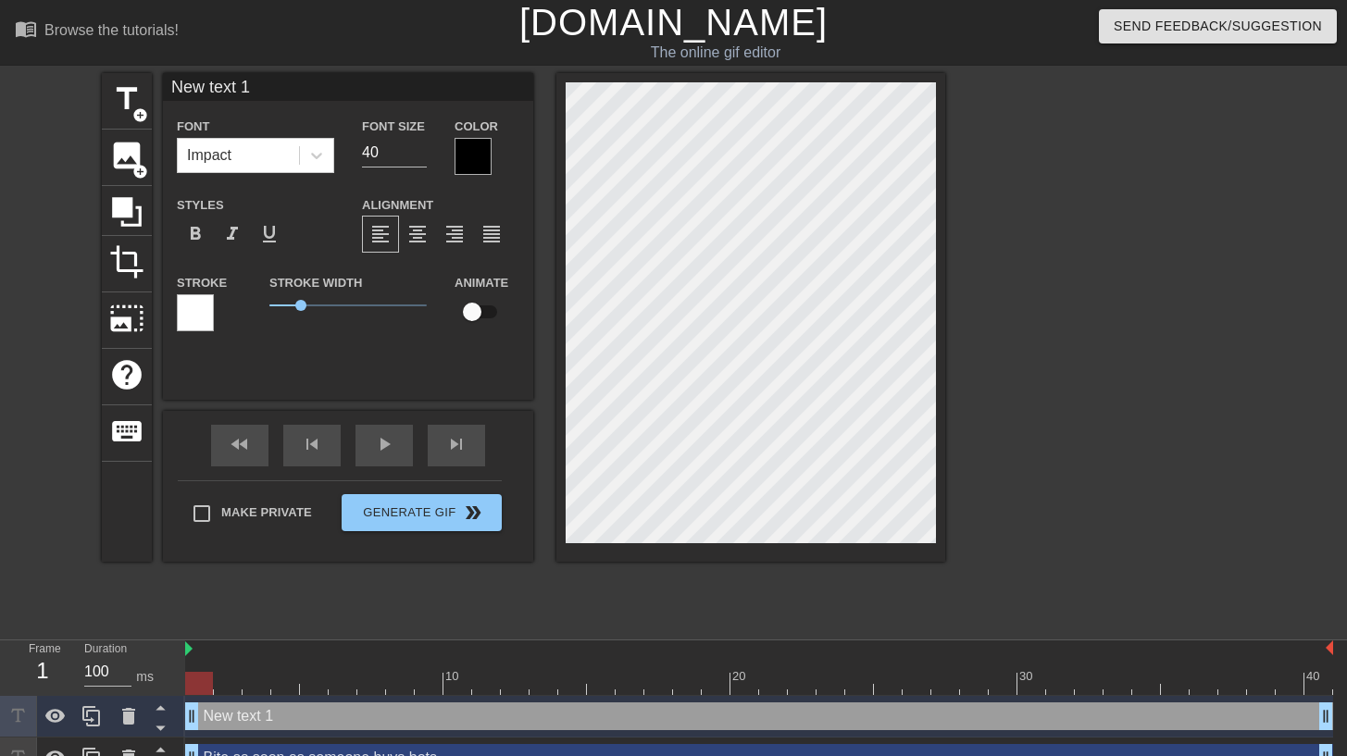
click at [220, 177] on div "Font Impact Font Size 40 Color Styles format_bold format_italic format_underlin…" at bounding box center [348, 231] width 342 height 233
click at [221, 168] on div "Impact" at bounding box center [238, 155] width 121 height 33
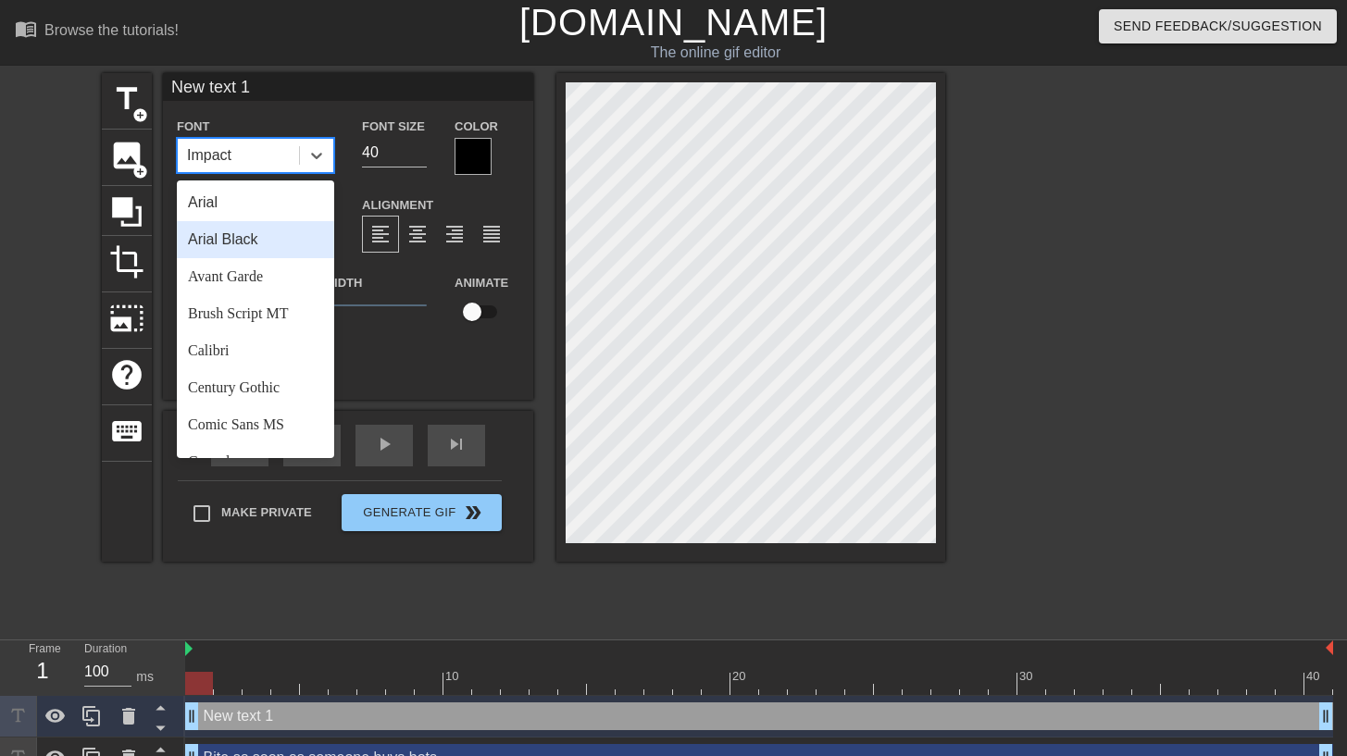
click at [225, 236] on div "Arial Black" at bounding box center [255, 239] width 157 height 37
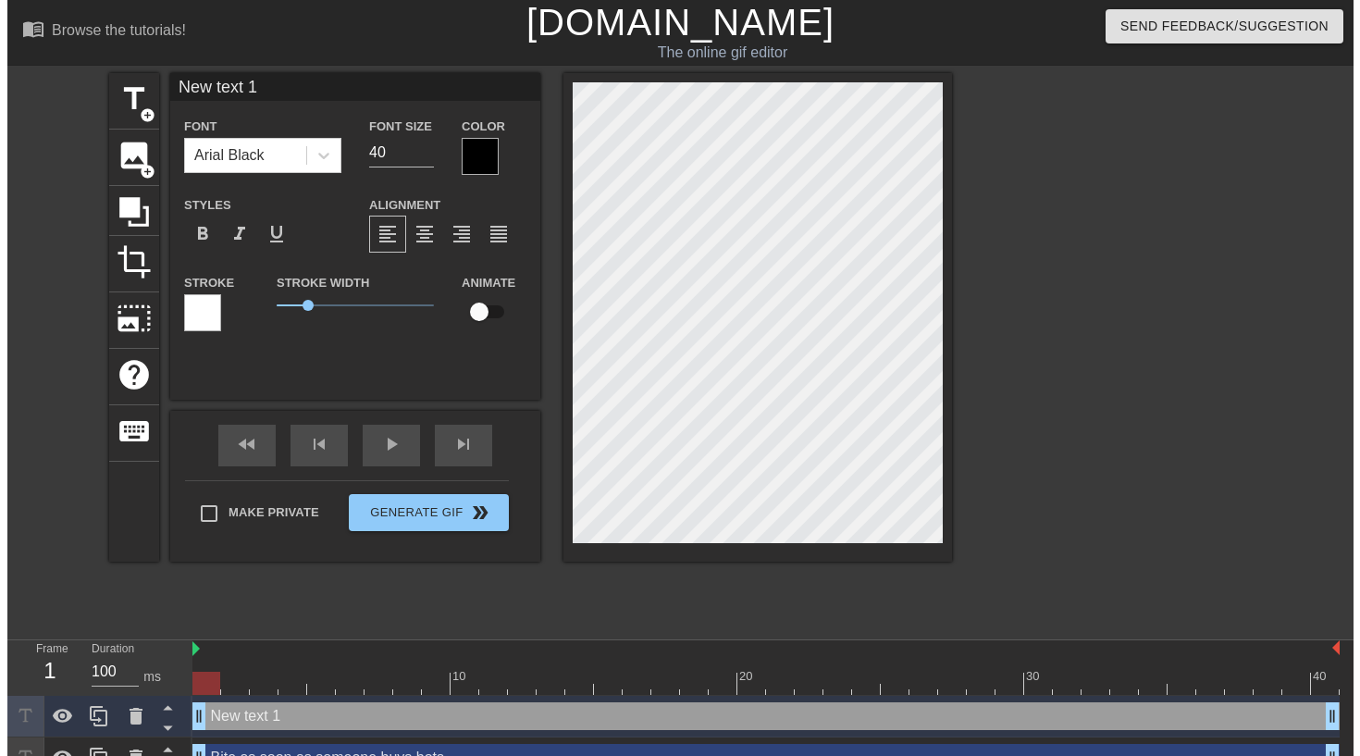
scroll to position [3, 4]
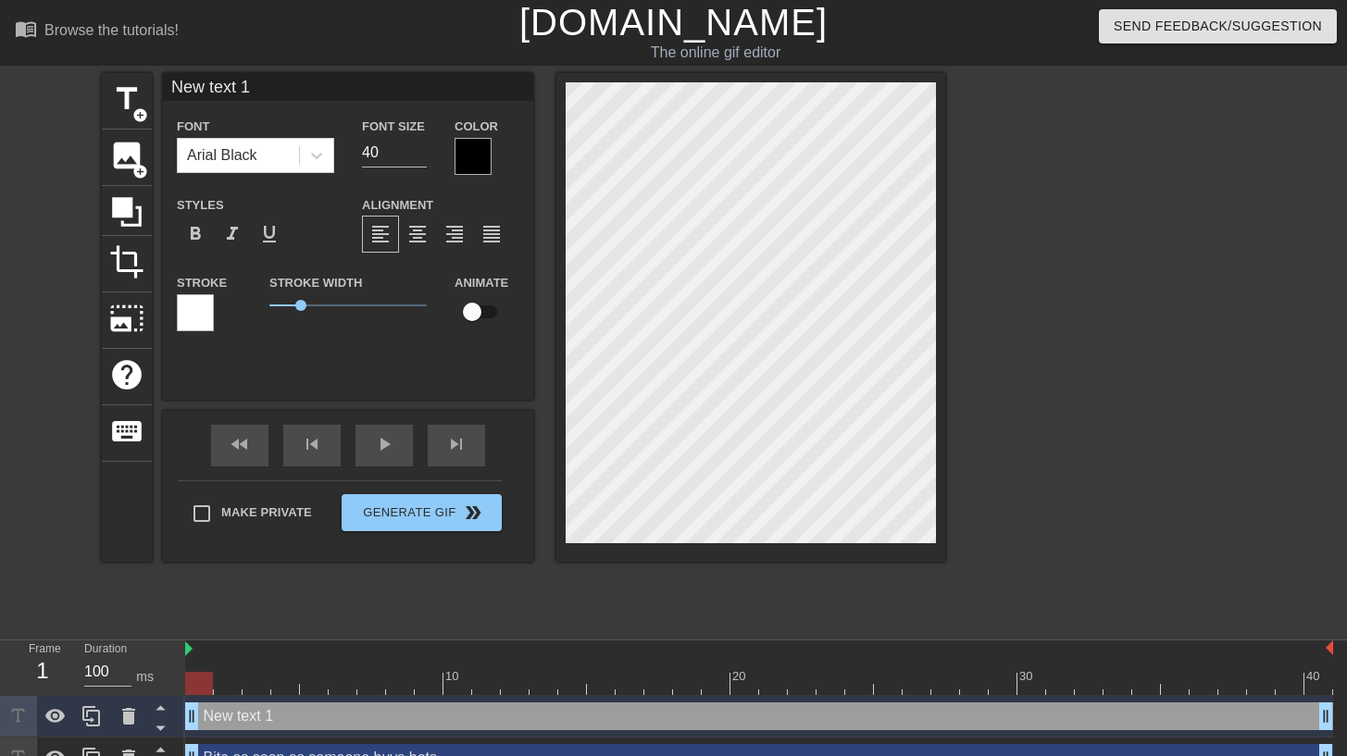
click at [84, 408] on div "title add_circle image add_circle crop photo_size_select_large help keyboard Ne…" at bounding box center [673, 350] width 1347 height 555
click at [301, 751] on div "Bite as soon as someone buys bots drag_handle drag_handle" at bounding box center [759, 758] width 1148 height 28
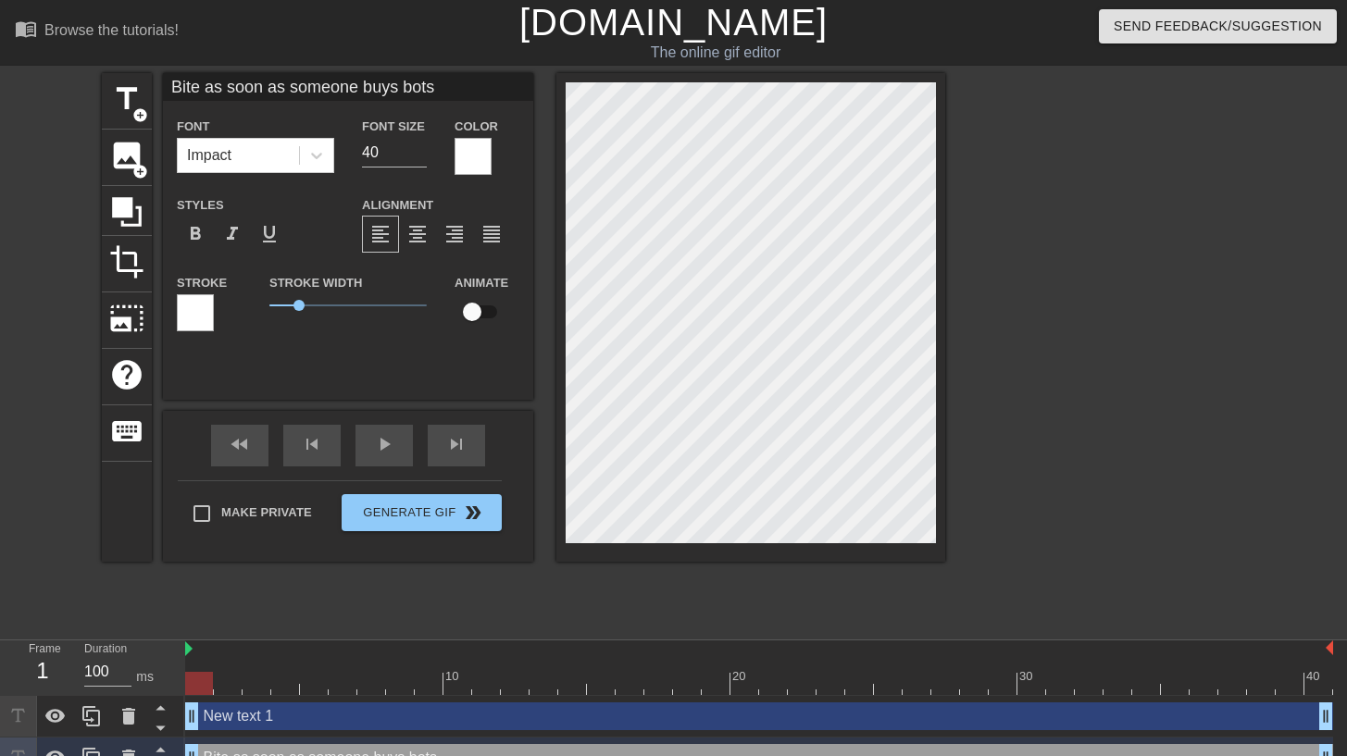
click at [314, 714] on div "New text 1 drag_handle drag_handle" at bounding box center [759, 716] width 1148 height 28
type input "New text 1"
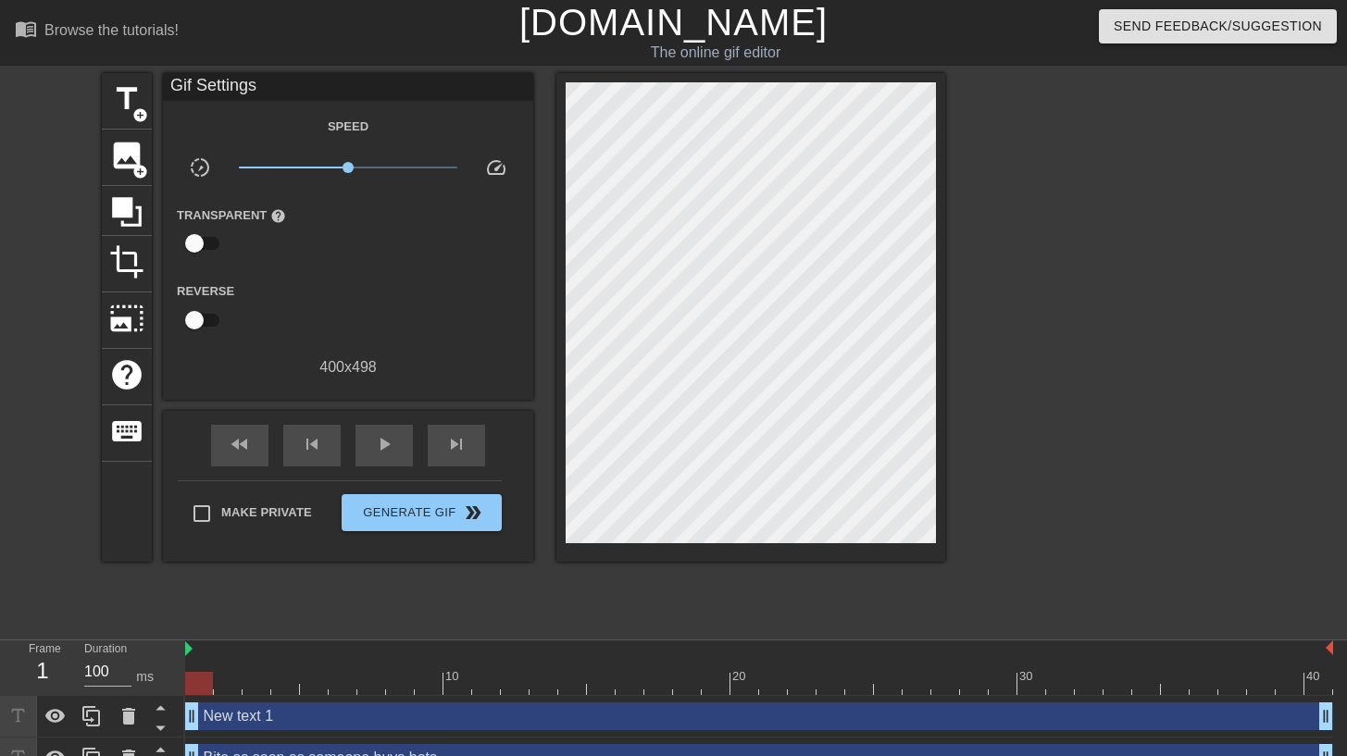
click at [1070, 448] on div at bounding box center [1106, 350] width 278 height 555
click at [900, 717] on div "New text 1 drag_handle drag_handle" at bounding box center [759, 716] width 1148 height 28
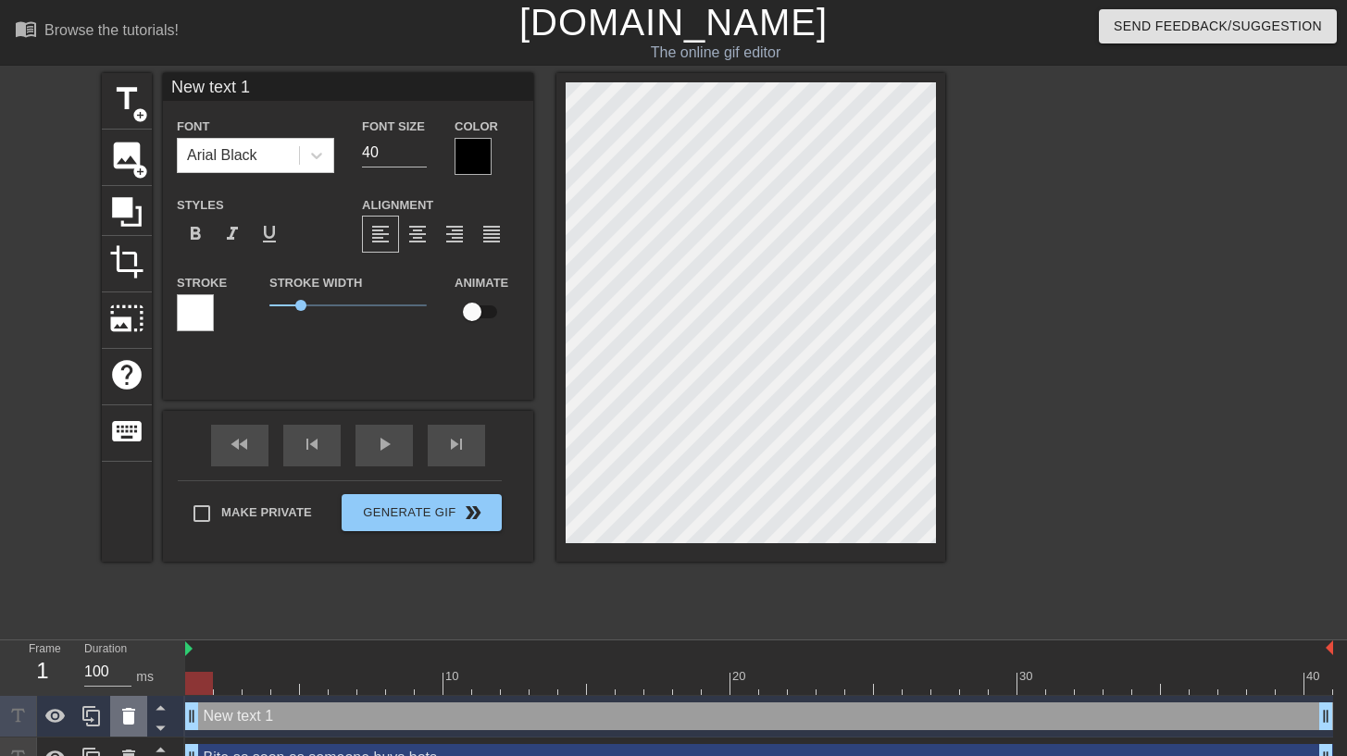
click at [129, 714] on icon at bounding box center [128, 716] width 13 height 17
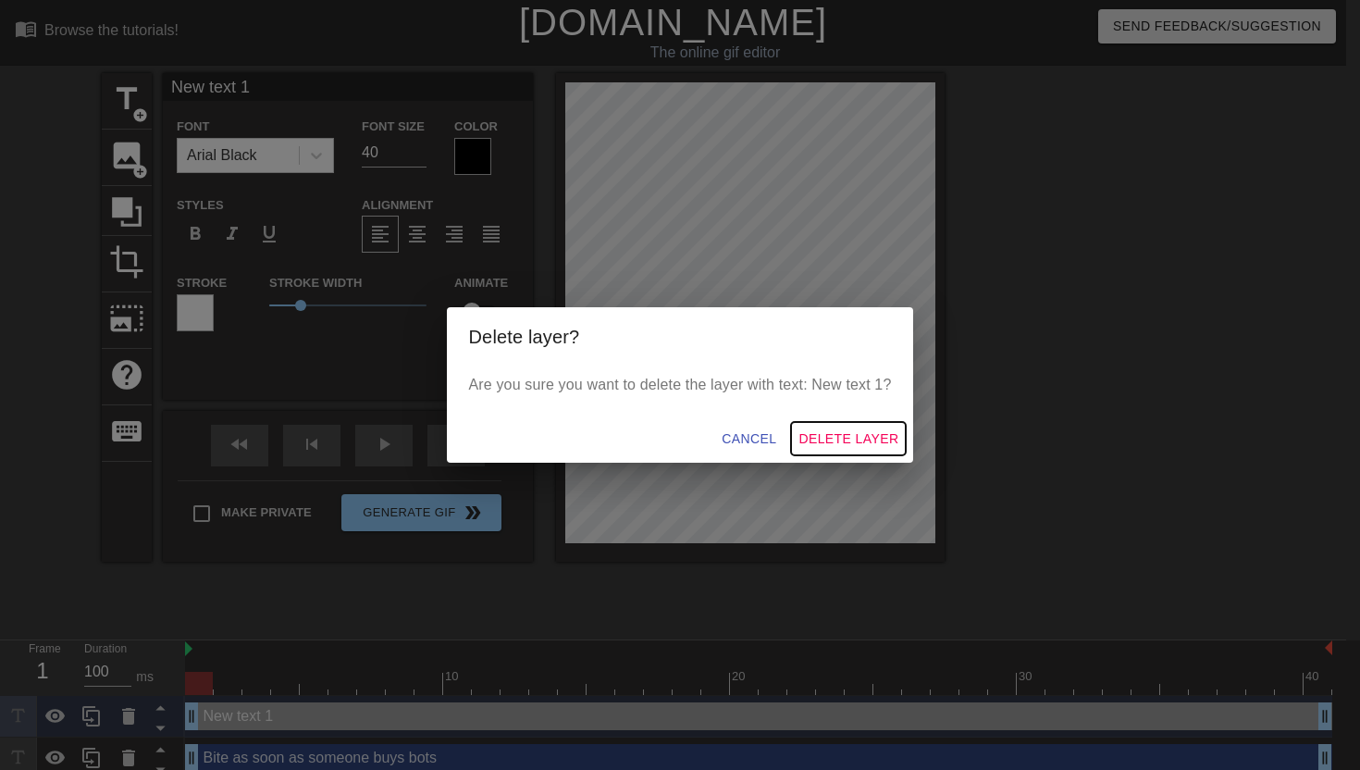
click at [838, 446] on span "Delete Layer" at bounding box center [849, 439] width 100 height 23
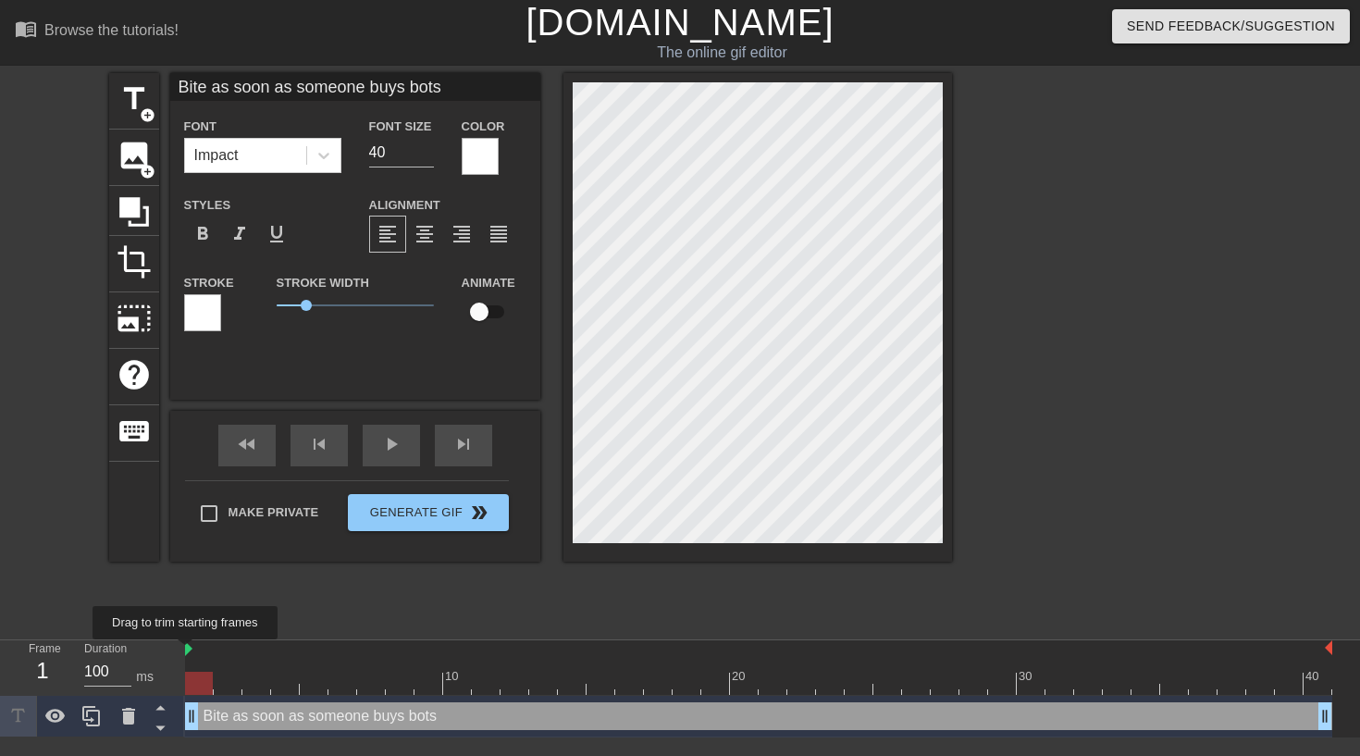
click at [190, 652] on img at bounding box center [188, 648] width 7 height 15
click at [206, 618] on div "title add_circle image add_circle crop photo_size_select_large help keyboard Bi…" at bounding box center [530, 350] width 843 height 555
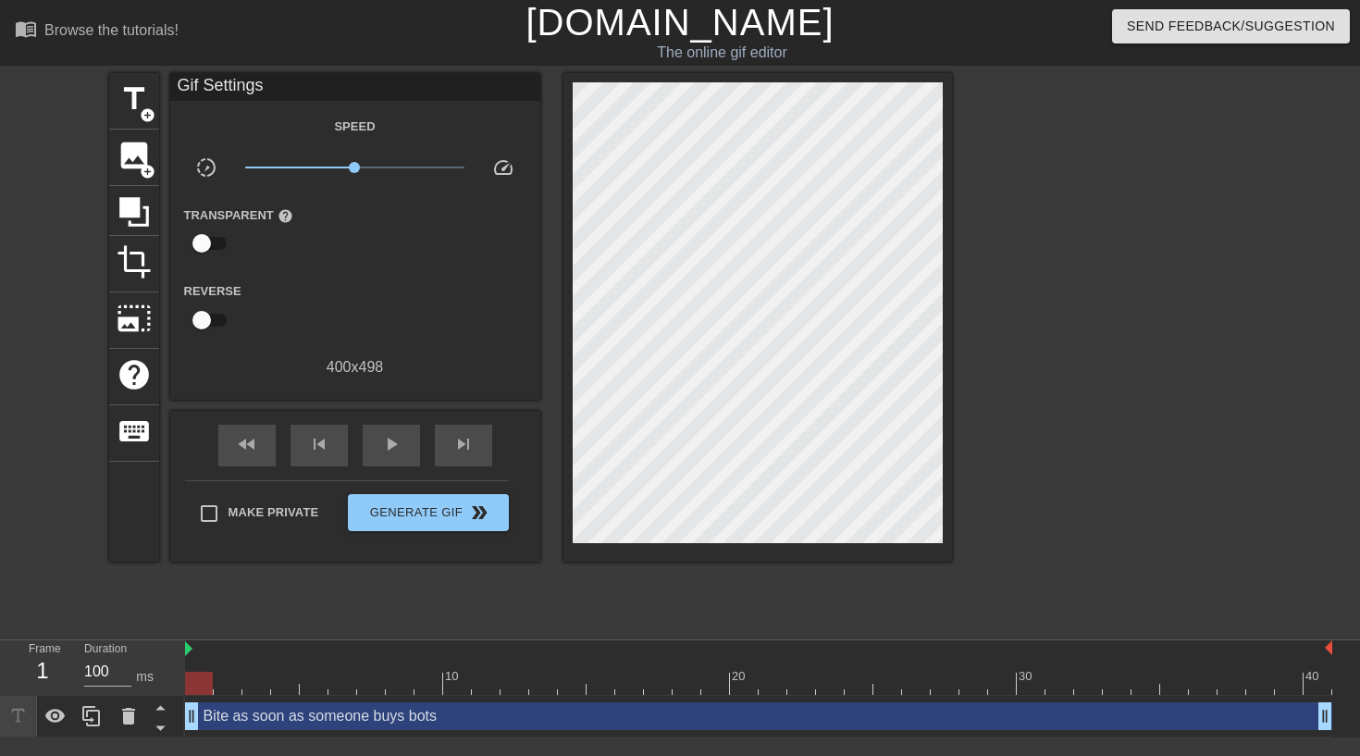
drag, startPoint x: 194, startPoint y: 718, endPoint x: 182, endPoint y: 714, distance: 12.6
click at [182, 714] on div "Frame 1 Duration 100 ms 10 20 30 40 Bite as soon as someone buys bots drag_hand…" at bounding box center [680, 688] width 1360 height 97
drag, startPoint x: 210, startPoint y: 680, endPoint x: 188, endPoint y: 664, distance: 27.8
click at [188, 664] on div "10 20 30 40" at bounding box center [759, 667] width 1148 height 55
click at [764, 624] on div "title add_circle image add_circle crop photo_size_select_large help keyboard Gi…" at bounding box center [530, 350] width 843 height 555
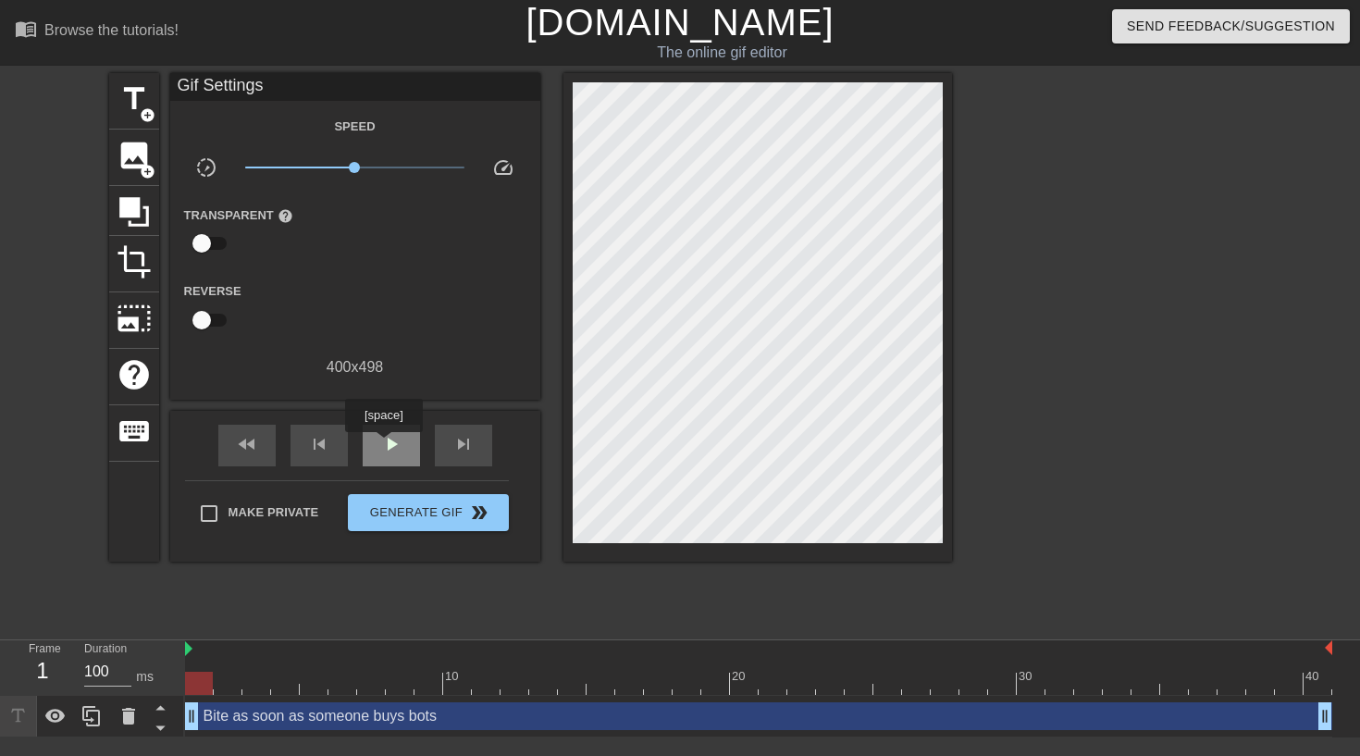
click at [391, 442] on span "play_arrow" at bounding box center [391, 444] width 22 height 22
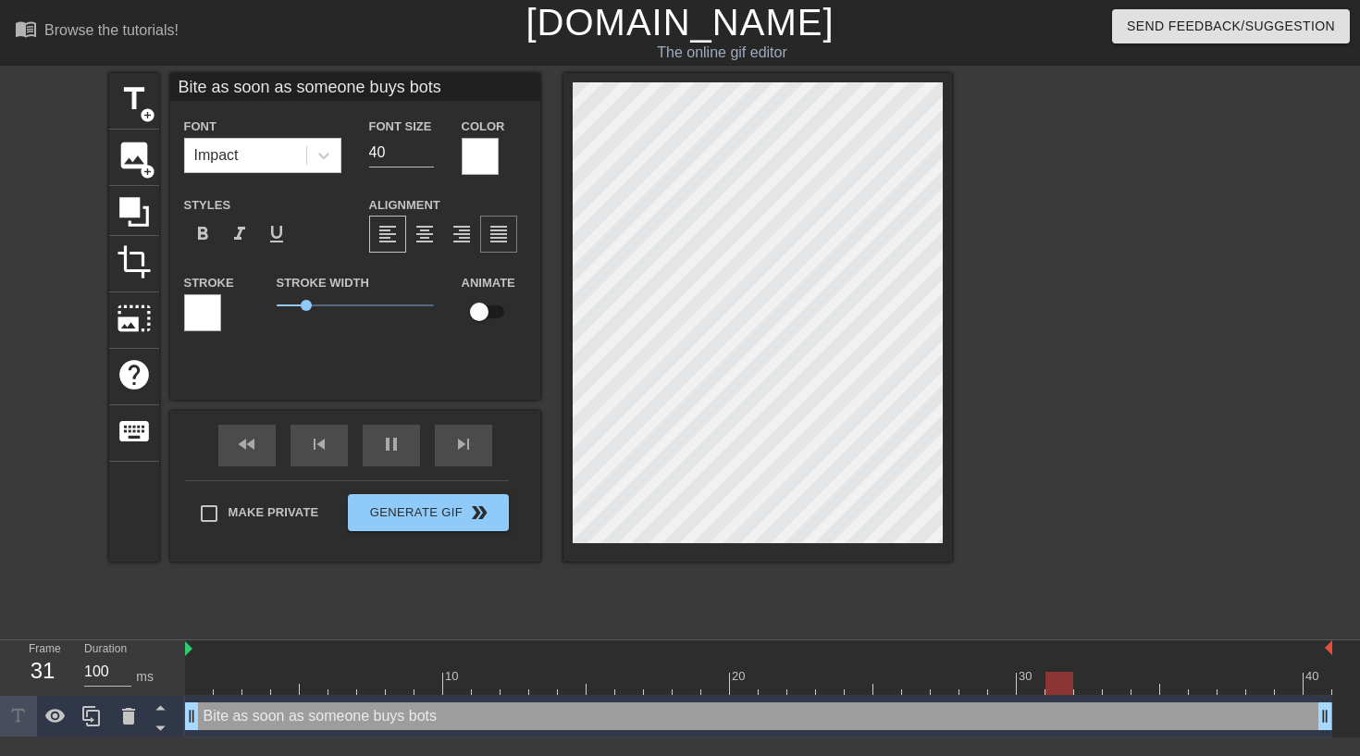
click at [511, 228] on div "format_align_justify" at bounding box center [498, 234] width 37 height 37
click at [470, 231] on span "format_align_right" at bounding box center [462, 234] width 22 height 22
click at [425, 231] on span "format_align_center" at bounding box center [425, 234] width 22 height 22
click at [400, 231] on div "format_align_left" at bounding box center [387, 234] width 37 height 37
click at [485, 314] on input "checkbox" at bounding box center [480, 311] width 106 height 35
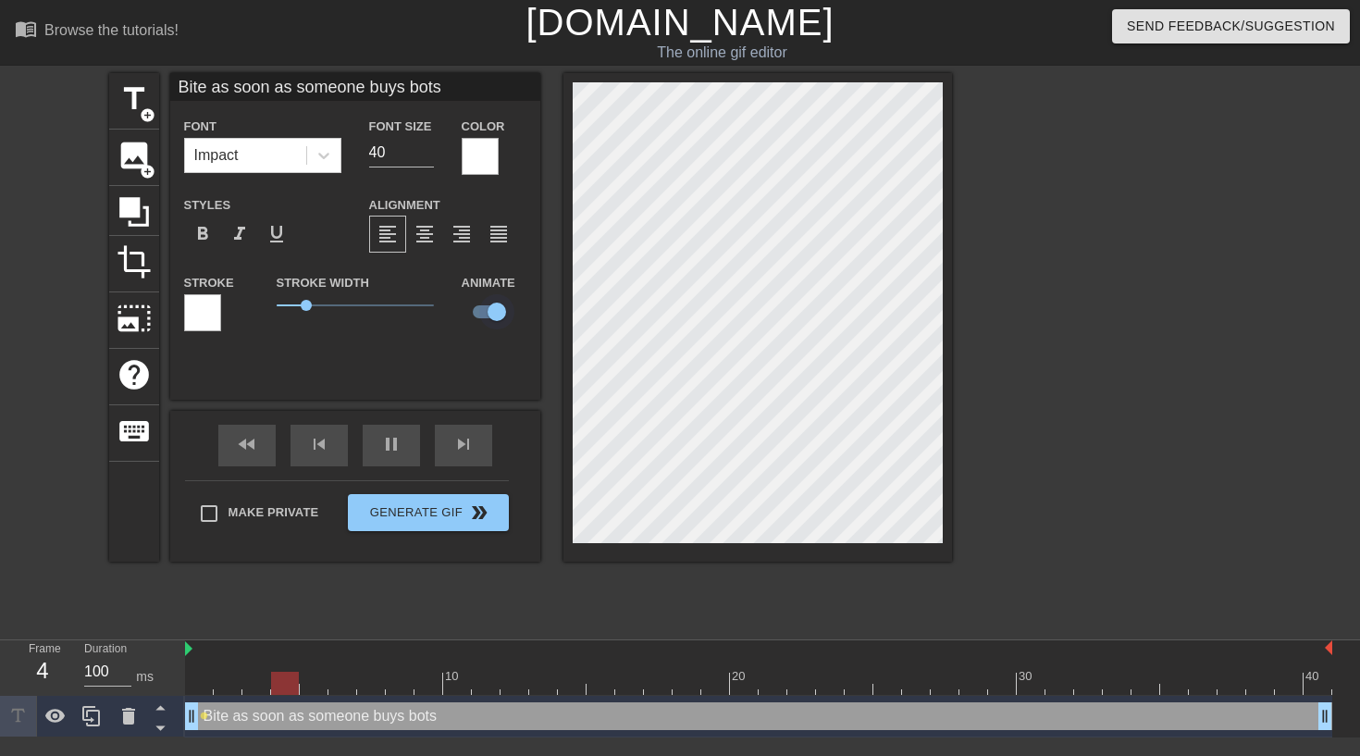
click at [485, 314] on input "checkbox" at bounding box center [497, 311] width 106 height 35
checkbox input "false"
click at [475, 158] on div at bounding box center [480, 156] width 37 height 37
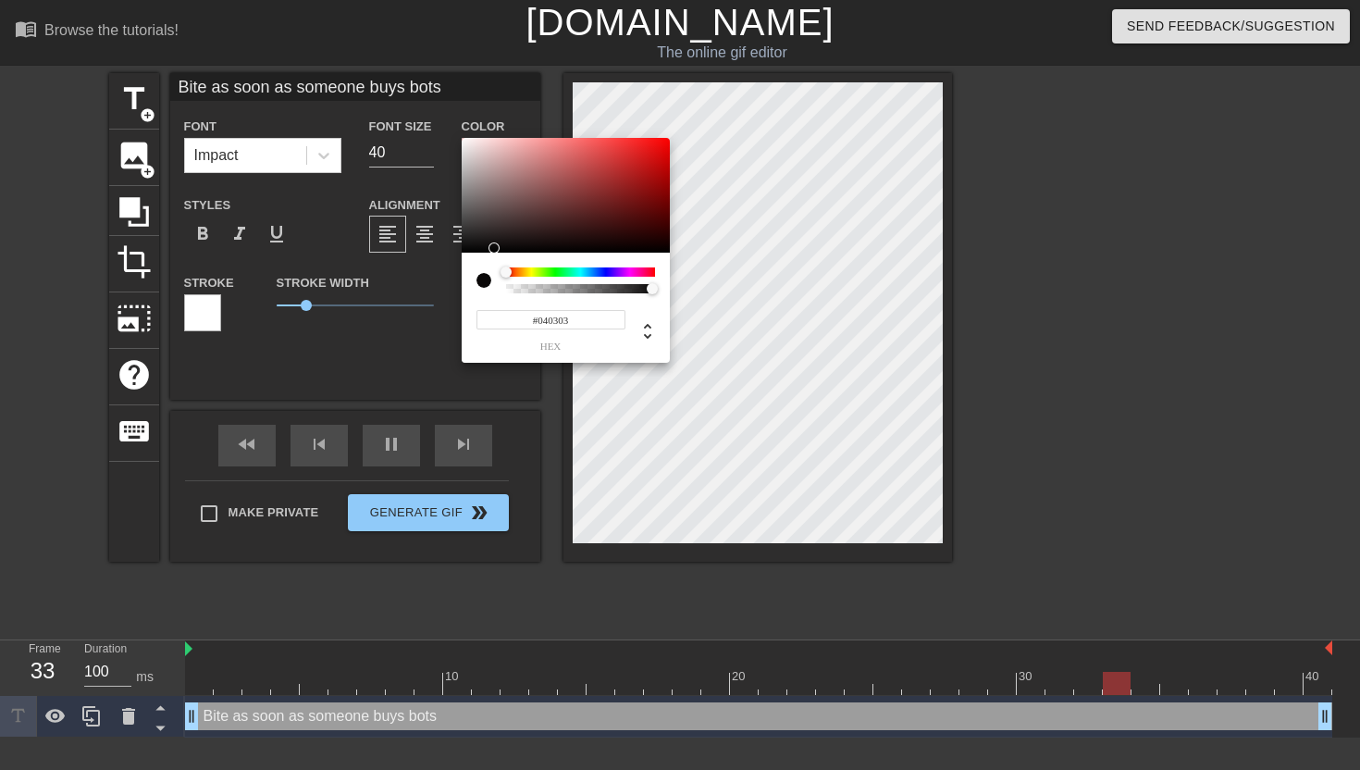
drag, startPoint x: 543, startPoint y: 235, endPoint x: 515, endPoint y: 250, distance: 31.5
click at [517, 251] on div at bounding box center [566, 195] width 208 height 115
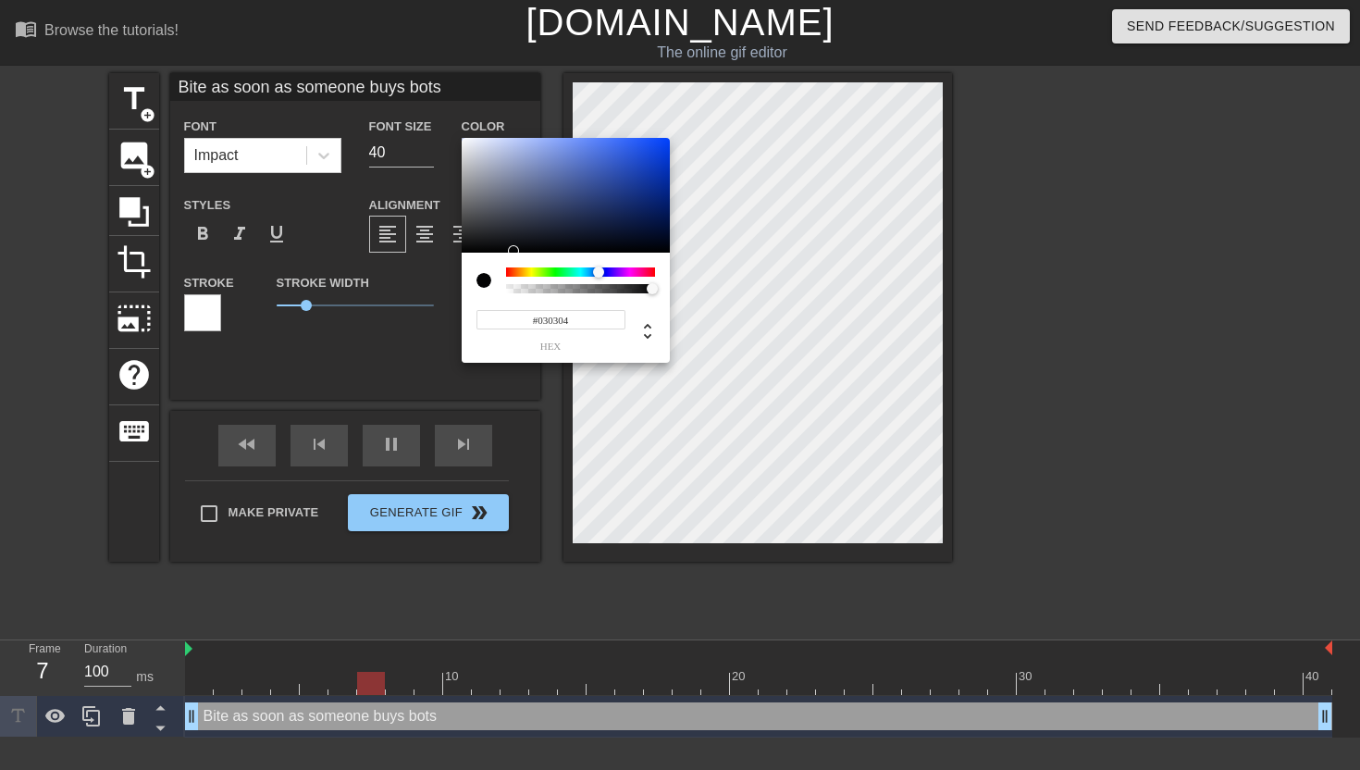
drag, startPoint x: 585, startPoint y: 270, endPoint x: 603, endPoint y: 267, distance: 18.7
click at [603, 269] on div at bounding box center [580, 271] width 149 height 9
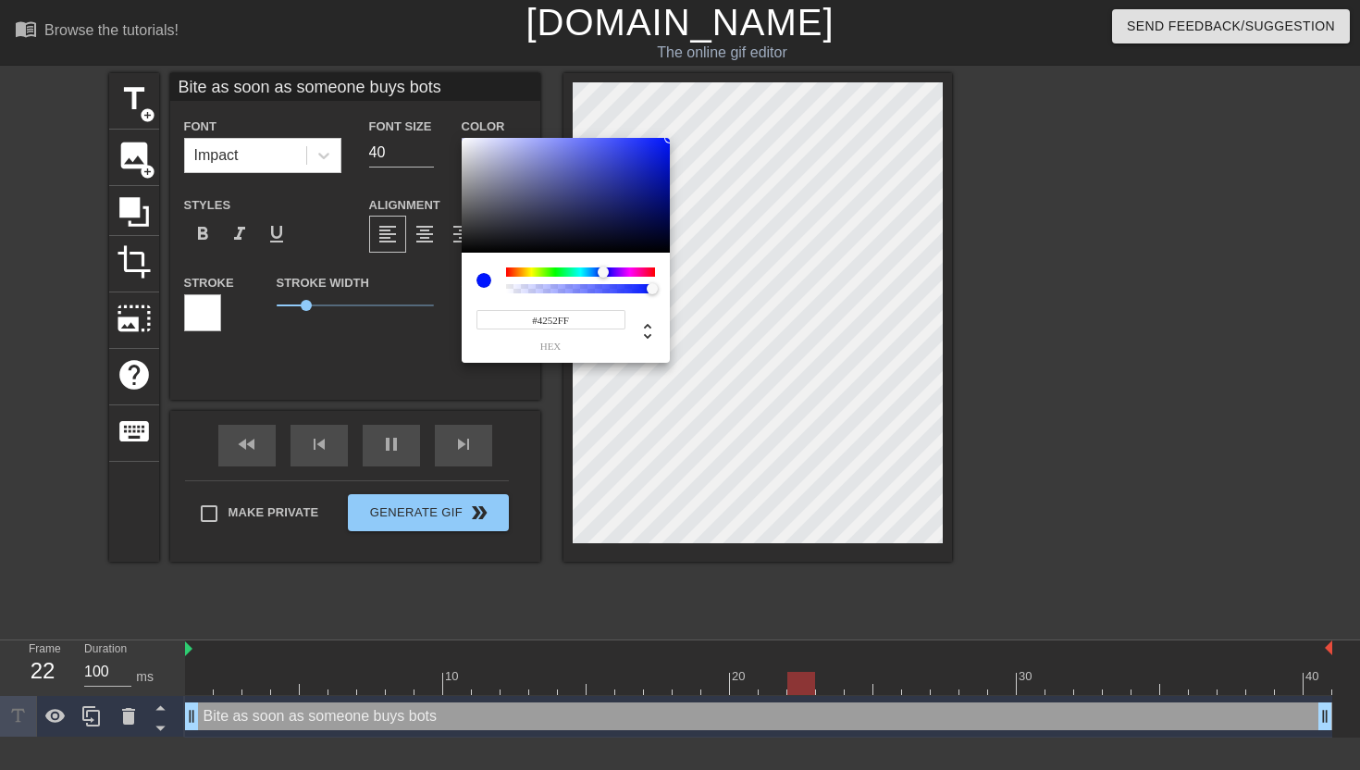
type input "#FFFFFF"
drag, startPoint x: 604, startPoint y: 220, endPoint x: 370, endPoint y: 51, distance: 289.0
click at [370, 51] on div "#FFFFFF hex" at bounding box center [680, 385] width 1360 height 770
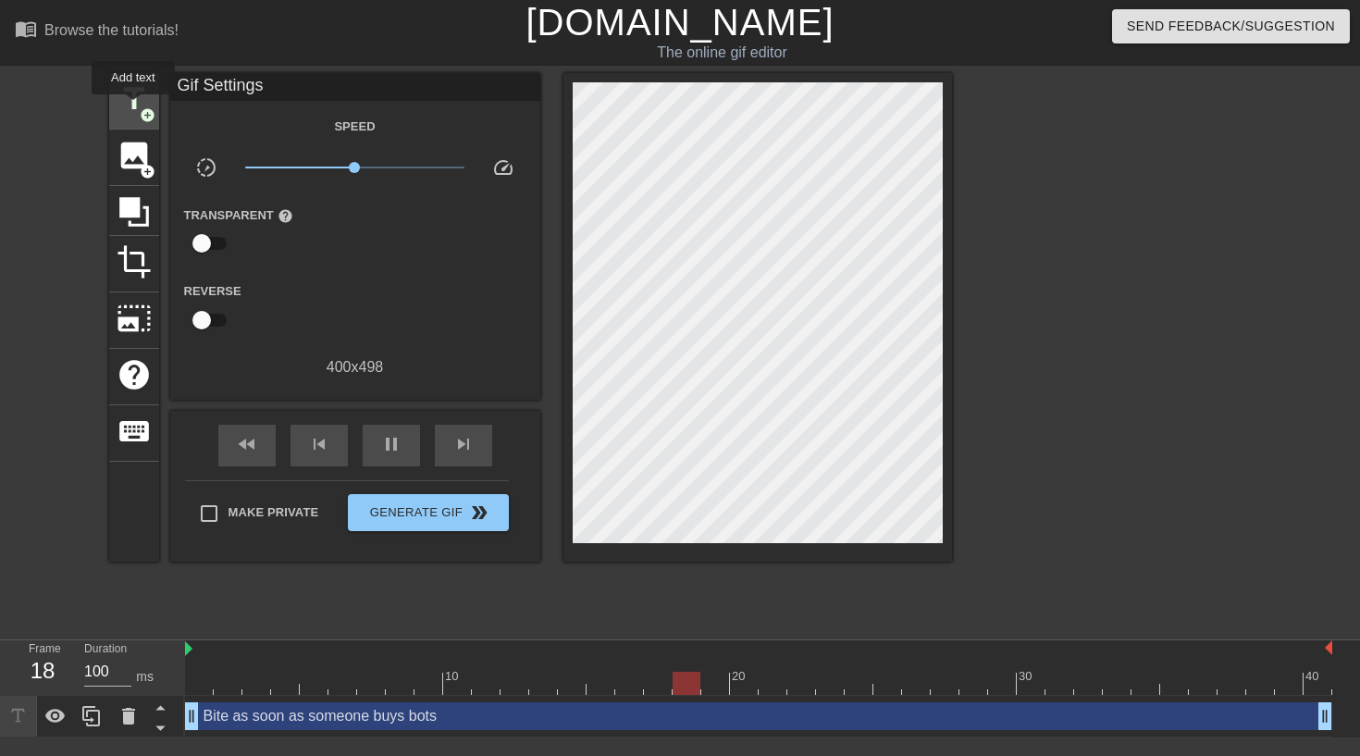
click at [134, 107] on span "title" at bounding box center [134, 98] width 35 height 35
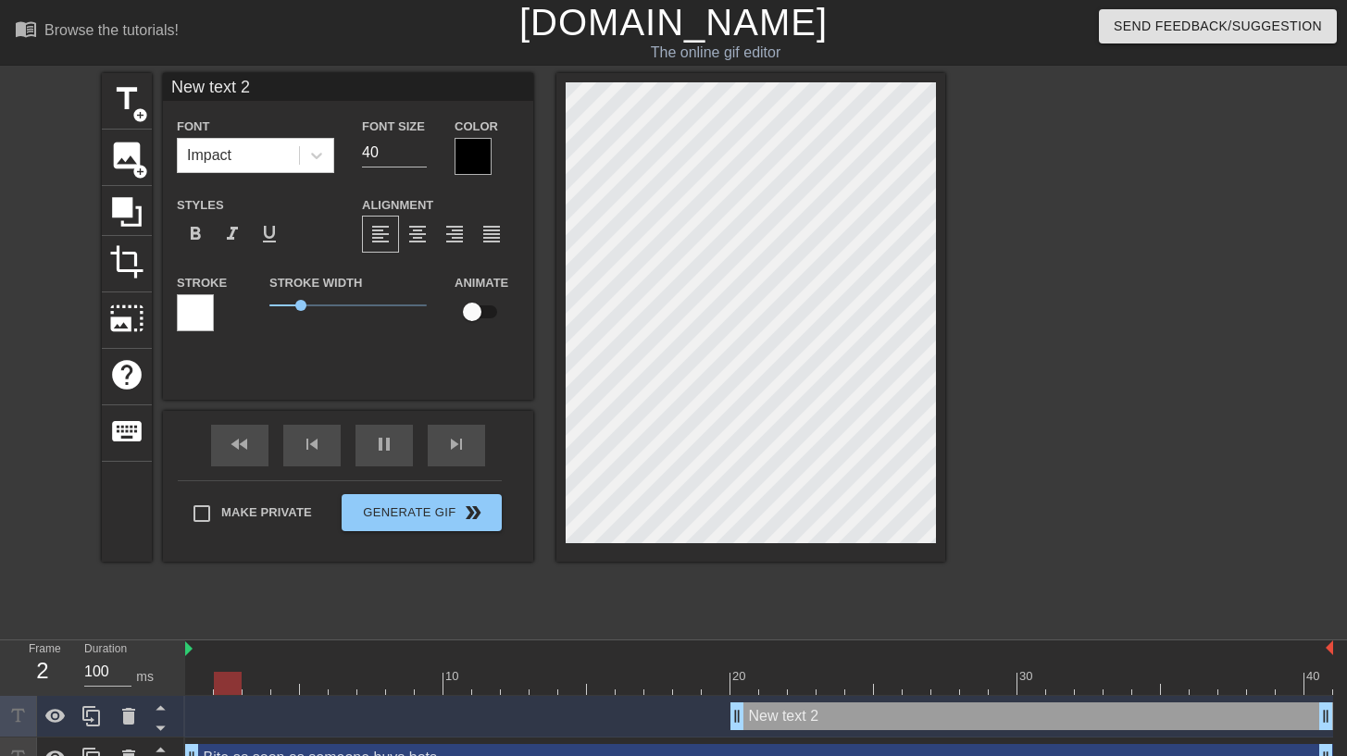
click at [211, 310] on div at bounding box center [195, 312] width 37 height 37
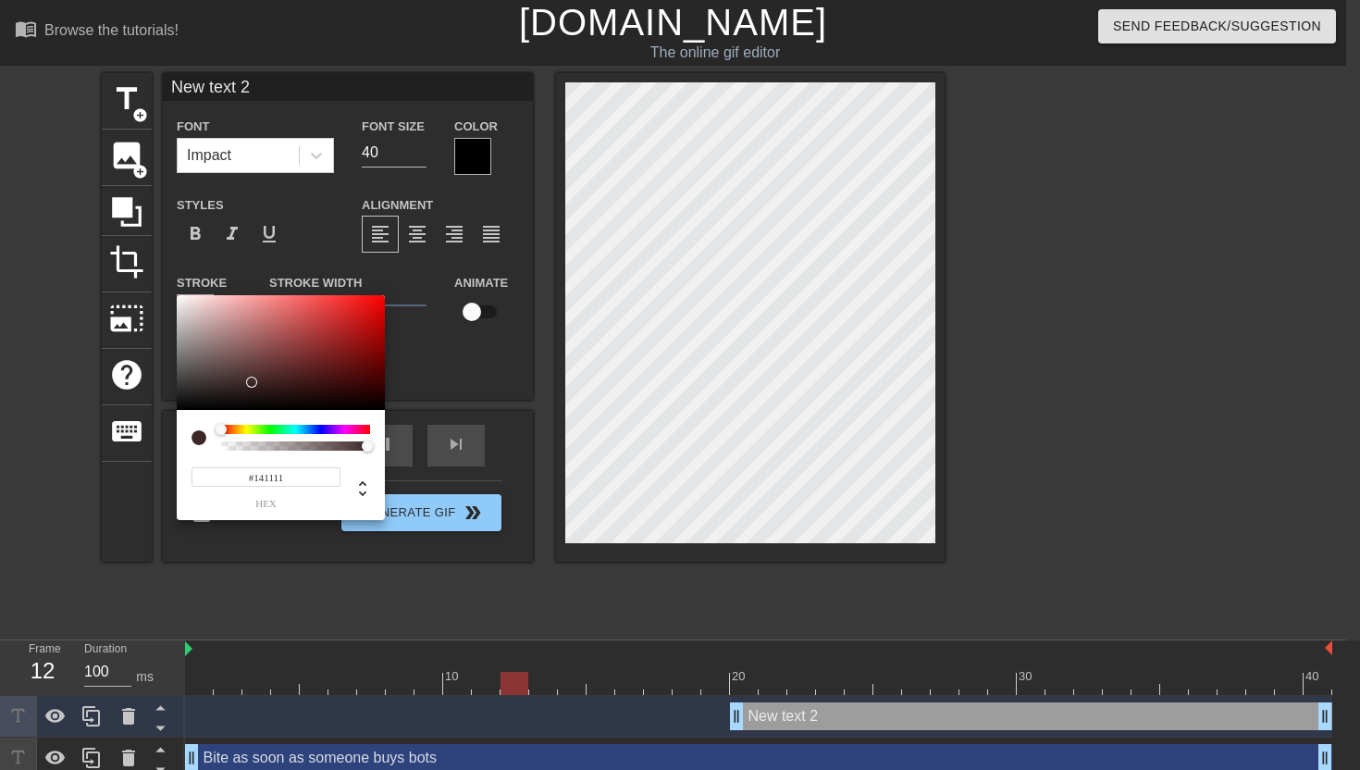
type input "#000000"
drag, startPoint x: 256, startPoint y: 381, endPoint x: 146, endPoint y: 463, distance: 137.0
click at [146, 463] on div "#000000 hex" at bounding box center [680, 385] width 1360 height 770
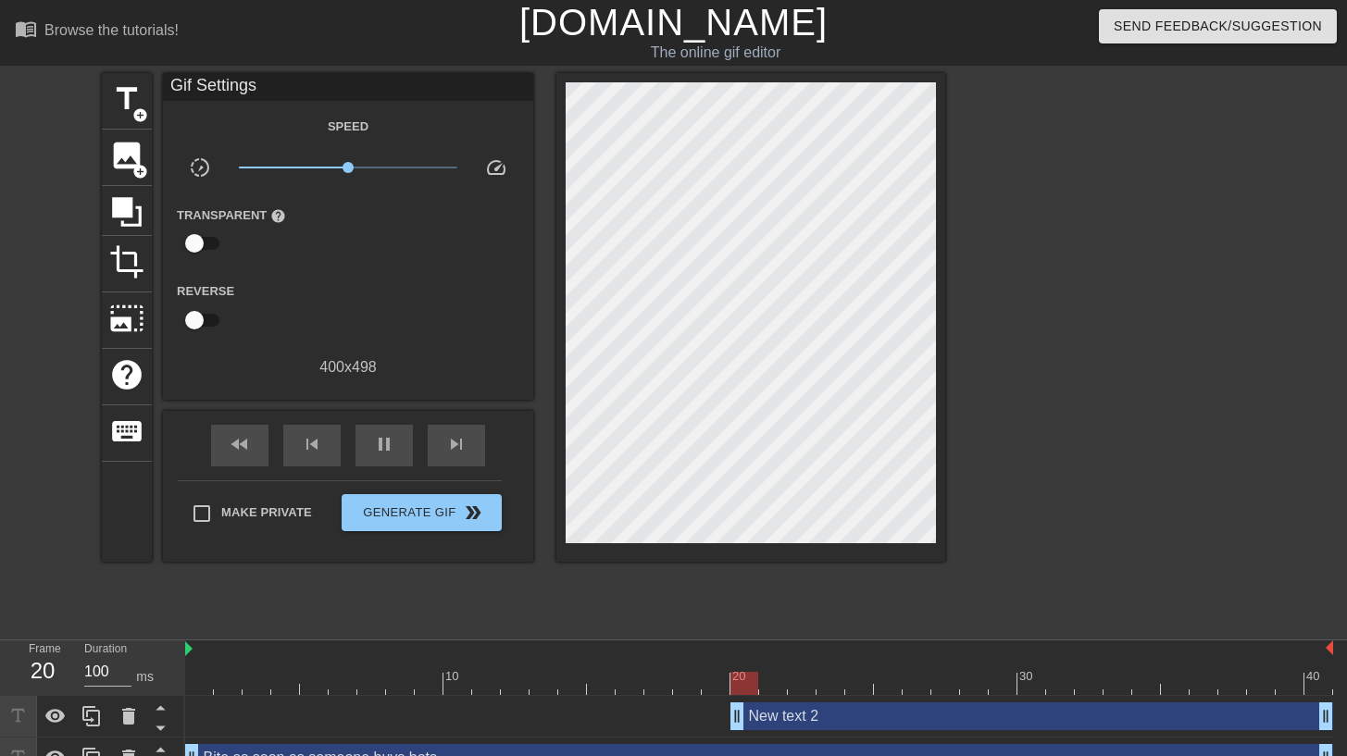
click at [838, 720] on div "New text 2 drag_handle drag_handle" at bounding box center [1031, 716] width 602 height 28
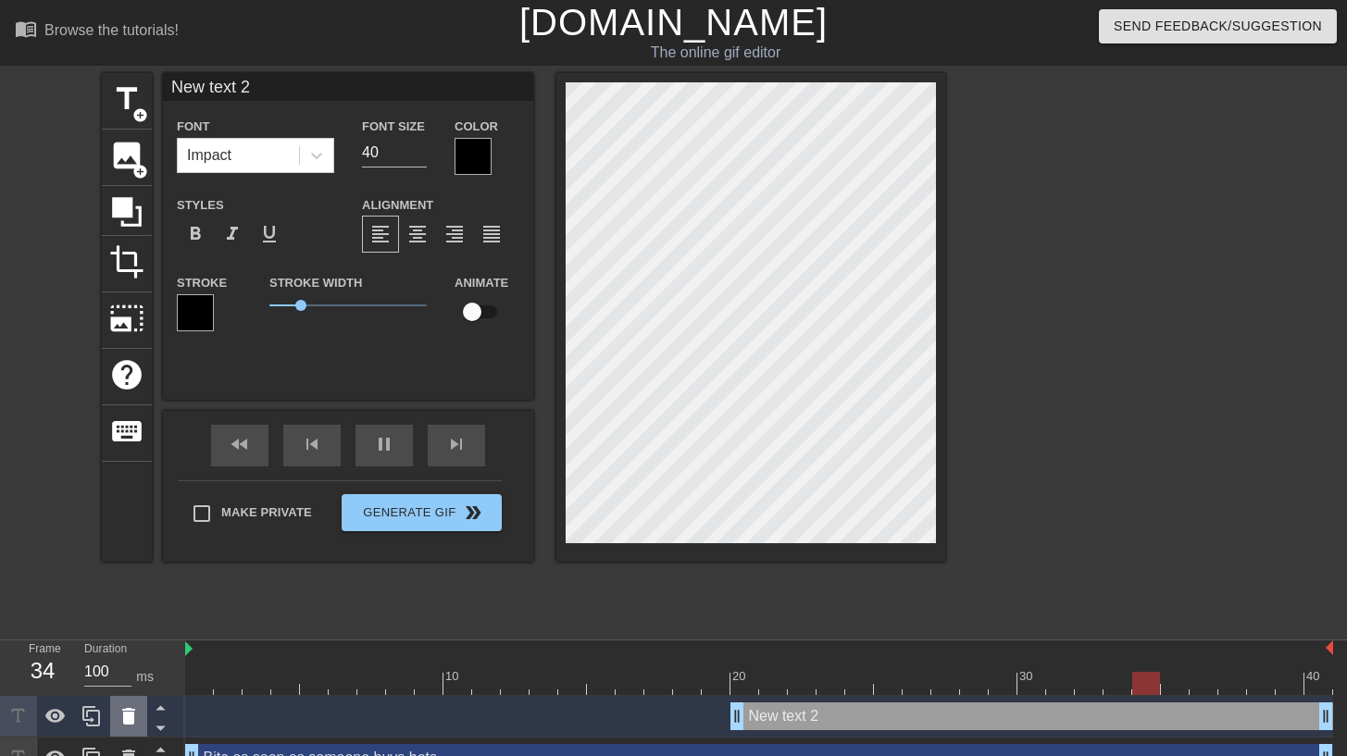
click at [125, 714] on icon at bounding box center [128, 716] width 13 height 17
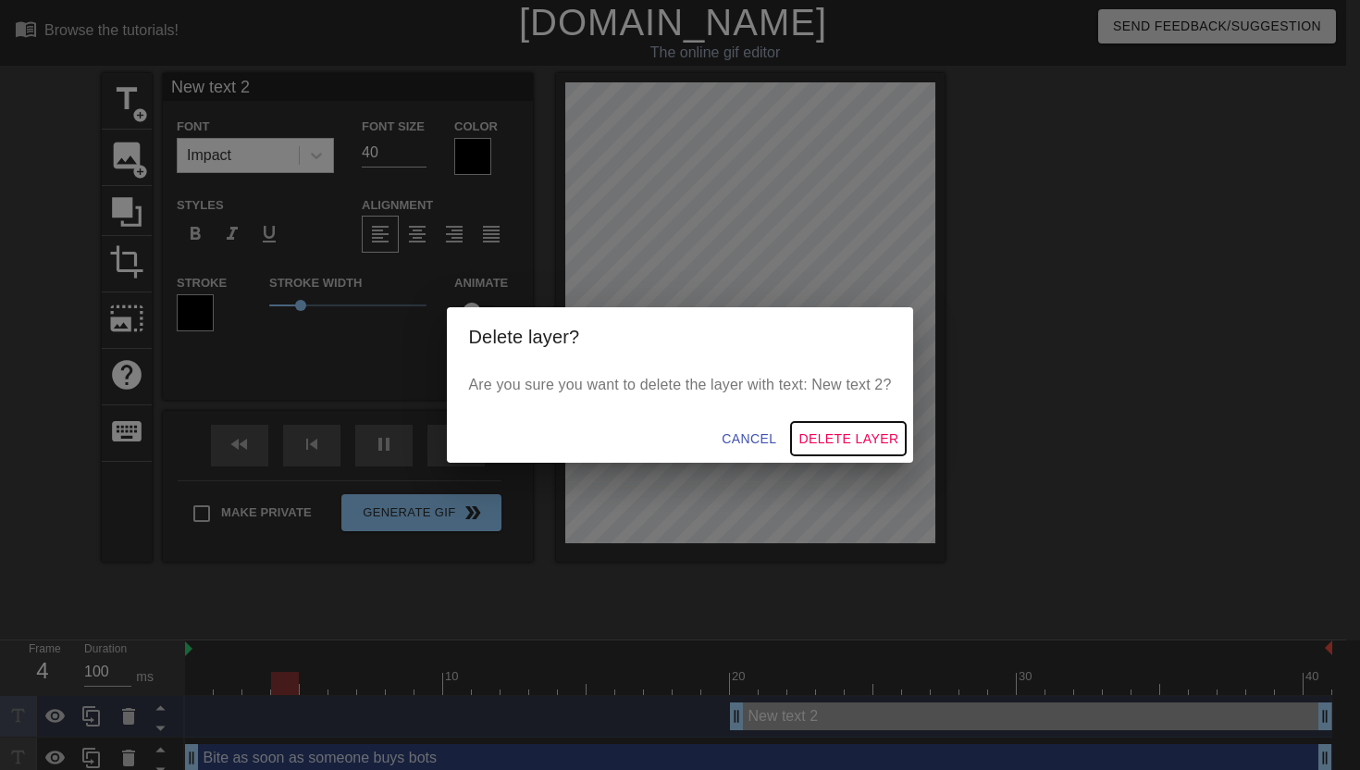
click at [838, 424] on button "Delete Layer" at bounding box center [848, 439] width 115 height 34
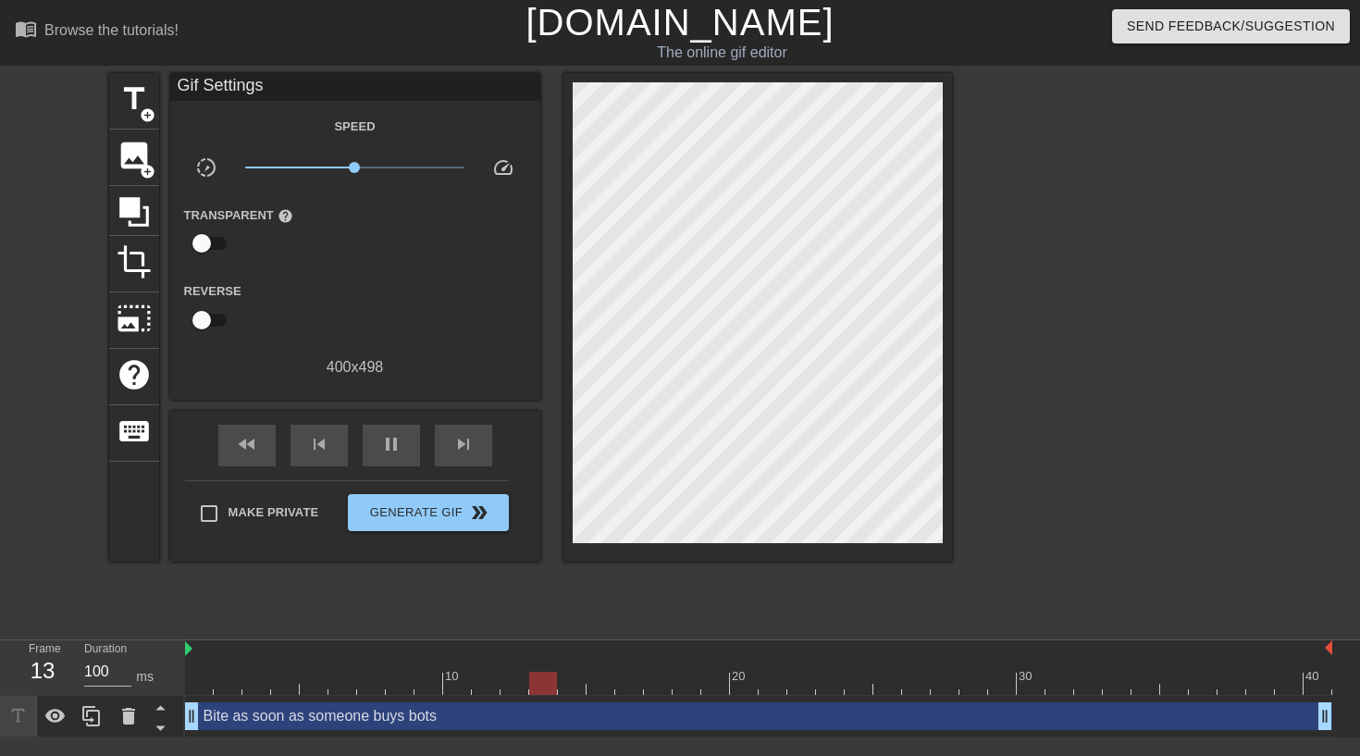
click at [441, 716] on div "Bite as soon as someone buys bots drag_handle drag_handle" at bounding box center [759, 716] width 1148 height 28
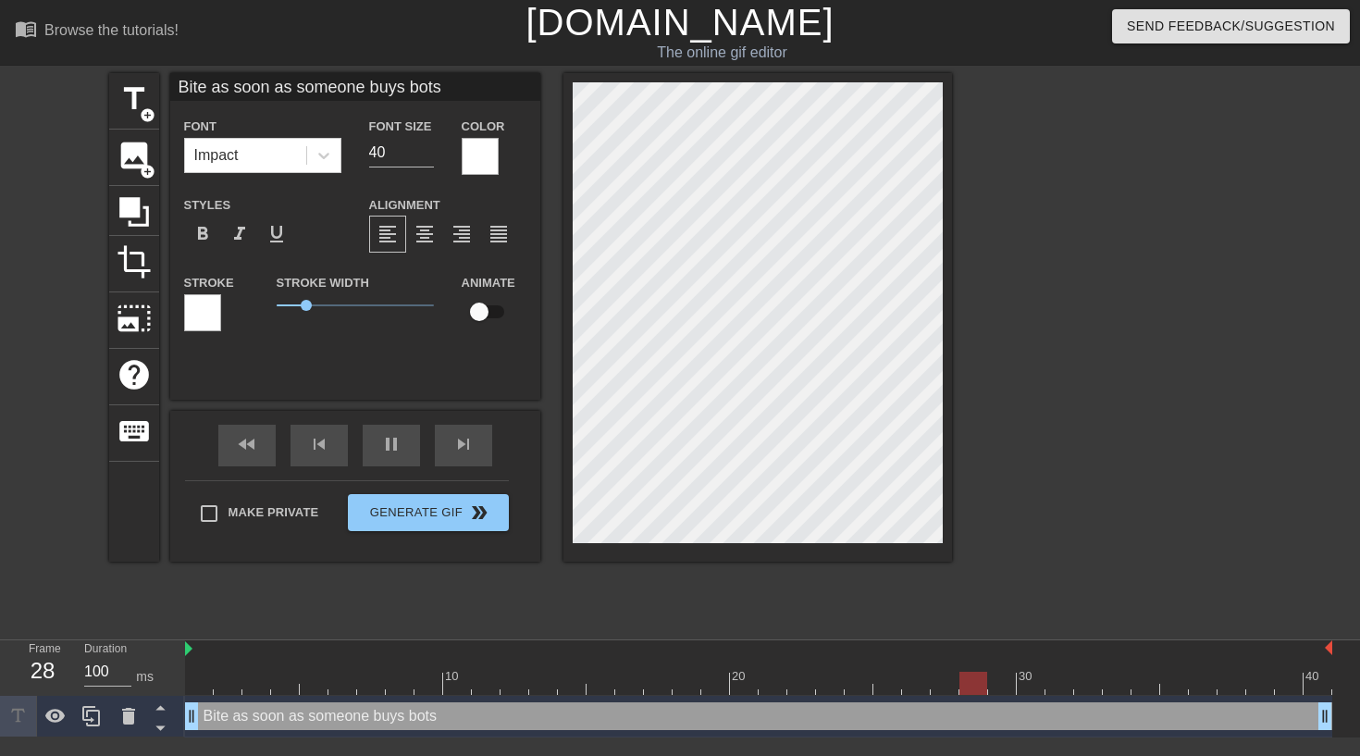
click at [209, 300] on div at bounding box center [202, 312] width 37 height 37
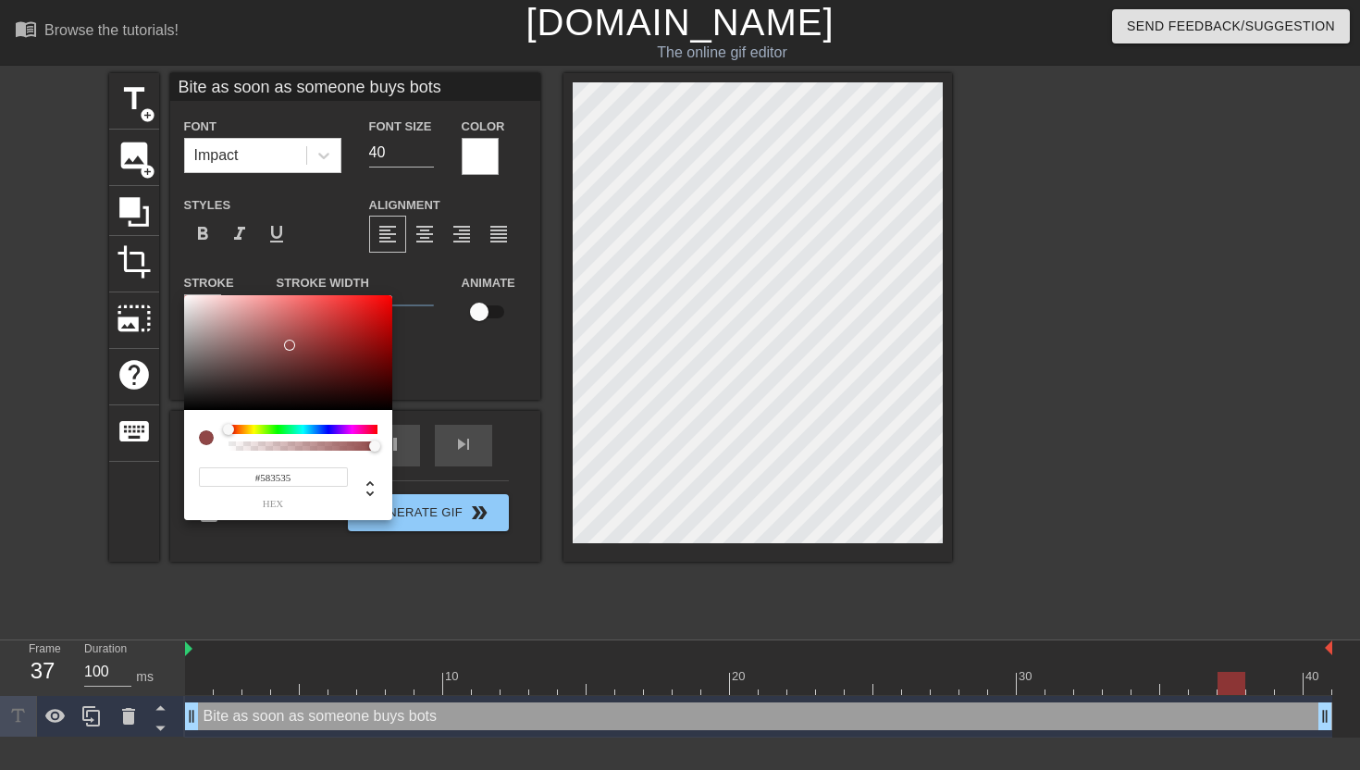
type input "#000000"
drag, startPoint x: 289, startPoint y: 345, endPoint x: 155, endPoint y: 478, distance: 188.5
click at [155, 478] on div "#000000 hex" at bounding box center [680, 385] width 1360 height 770
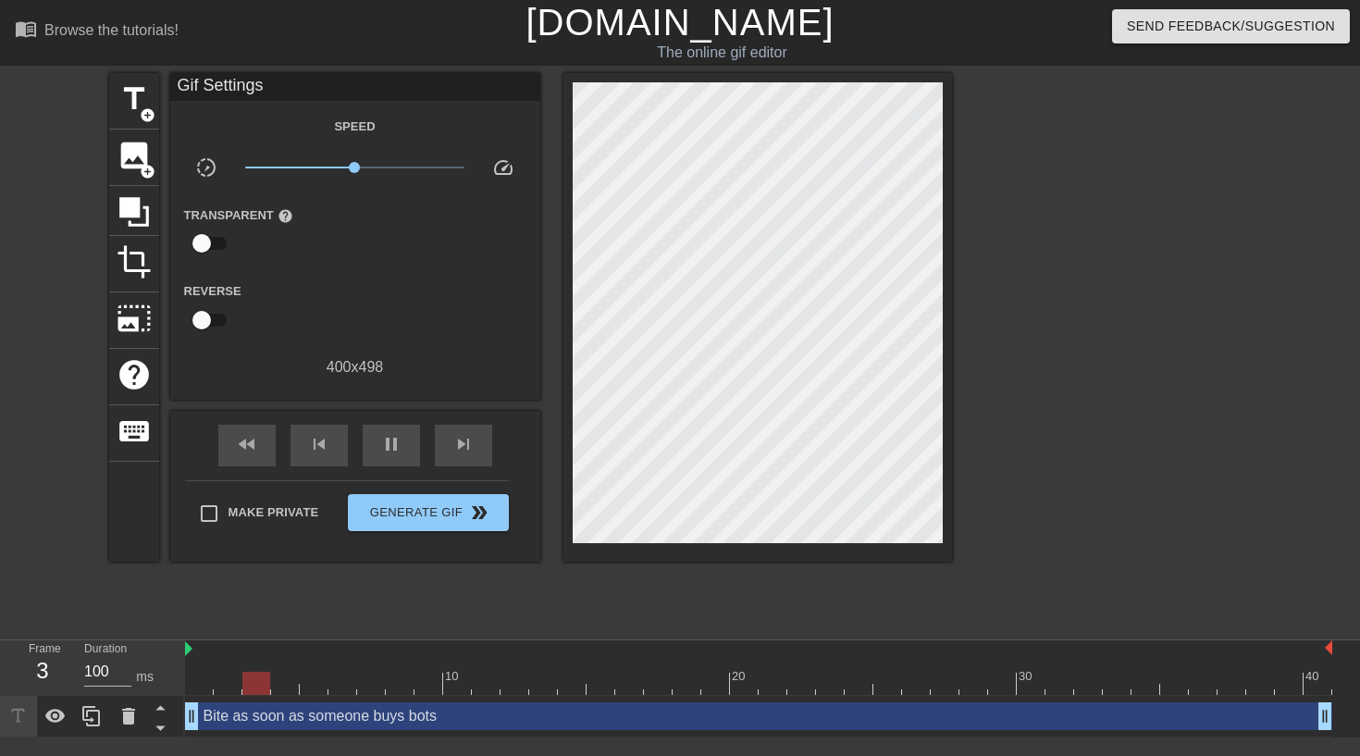
click at [1022, 209] on div at bounding box center [1114, 350] width 278 height 555
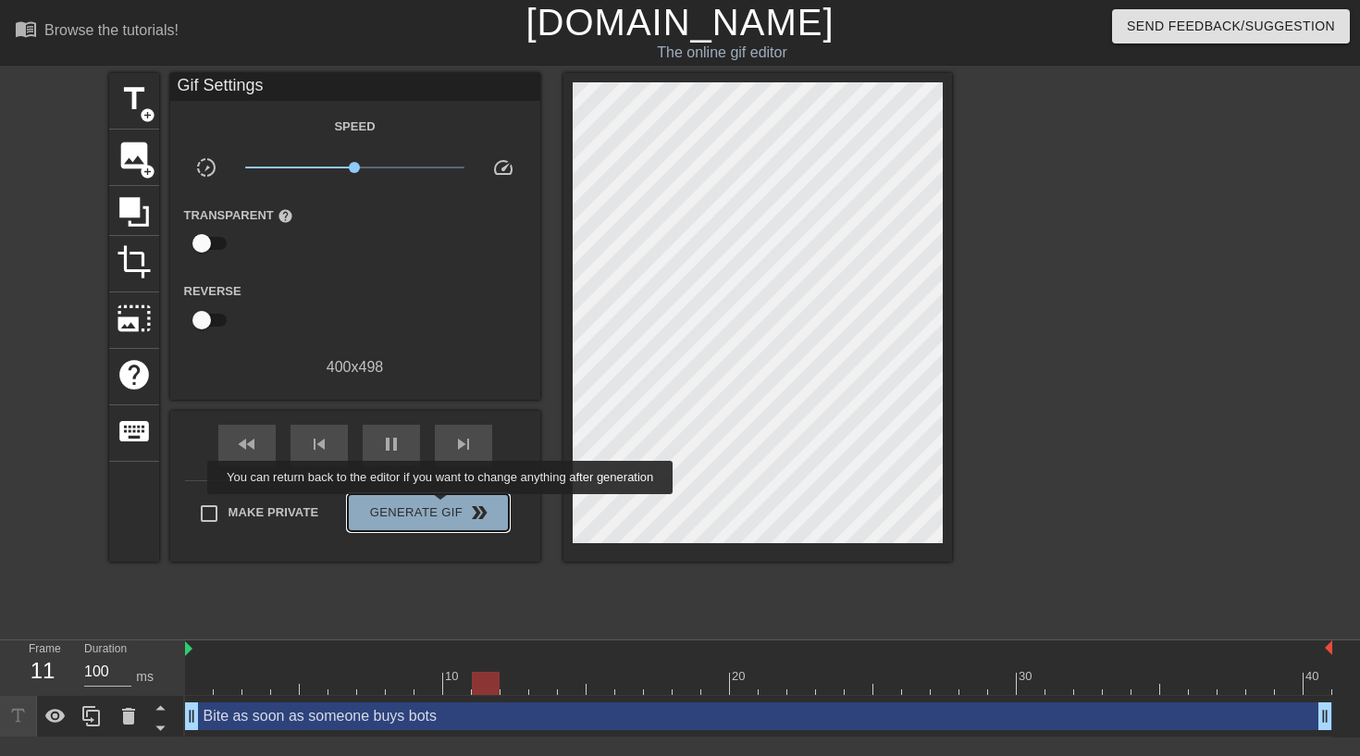
click at [453, 507] on span "Generate Gif double_arrow" at bounding box center [427, 513] width 145 height 22
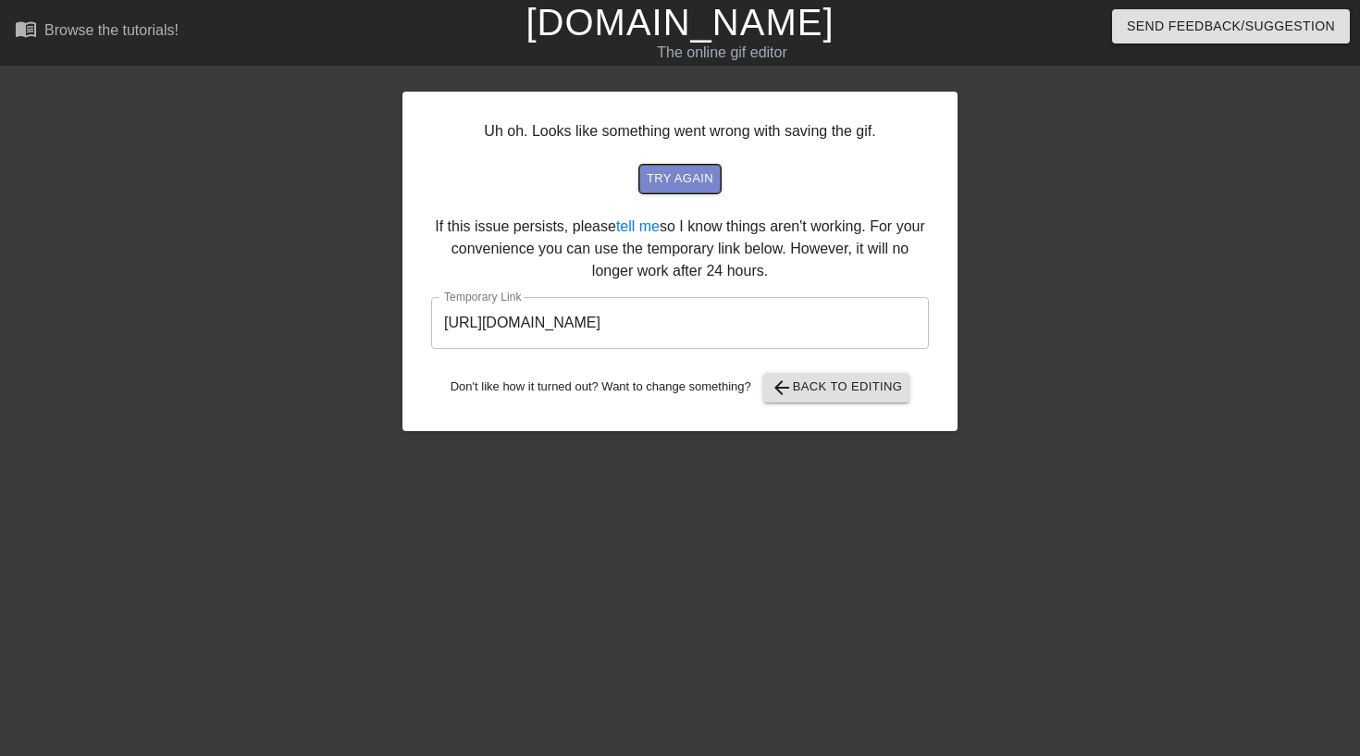
click at [705, 190] on button "try again" at bounding box center [680, 179] width 81 height 29
